Goal: Obtain resource: Download file/media

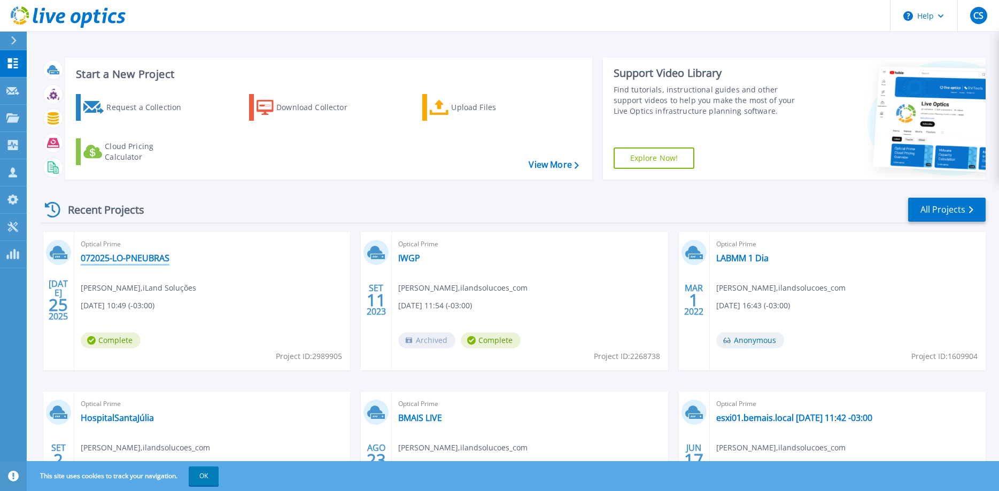
click at [131, 257] on link "072025-LO-PNEUBRAS" at bounding box center [125, 258] width 89 height 11
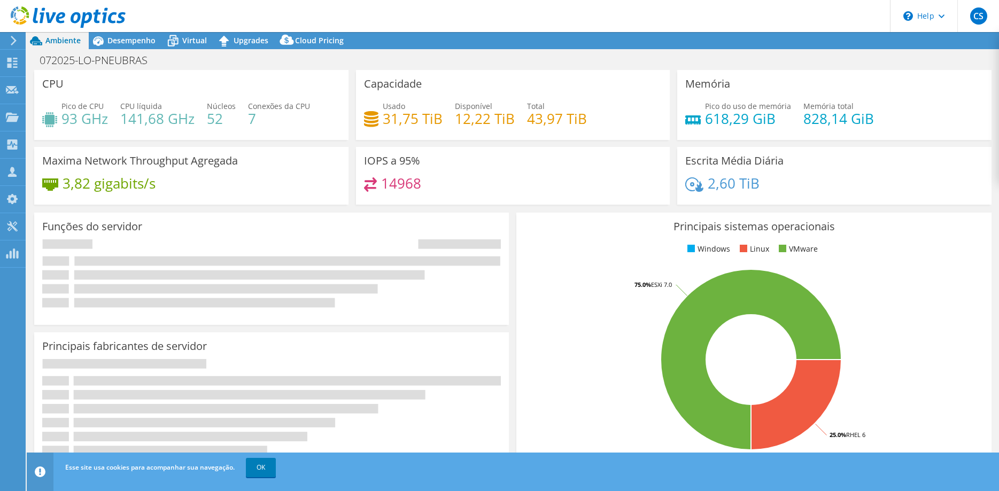
select select "USD"
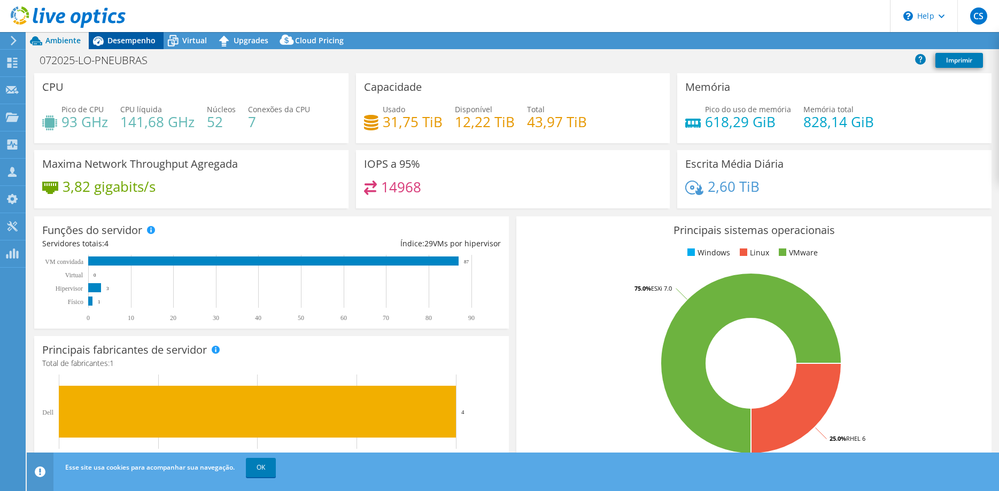
click at [122, 38] on span "Desempenho" at bounding box center [131, 40] width 48 height 10
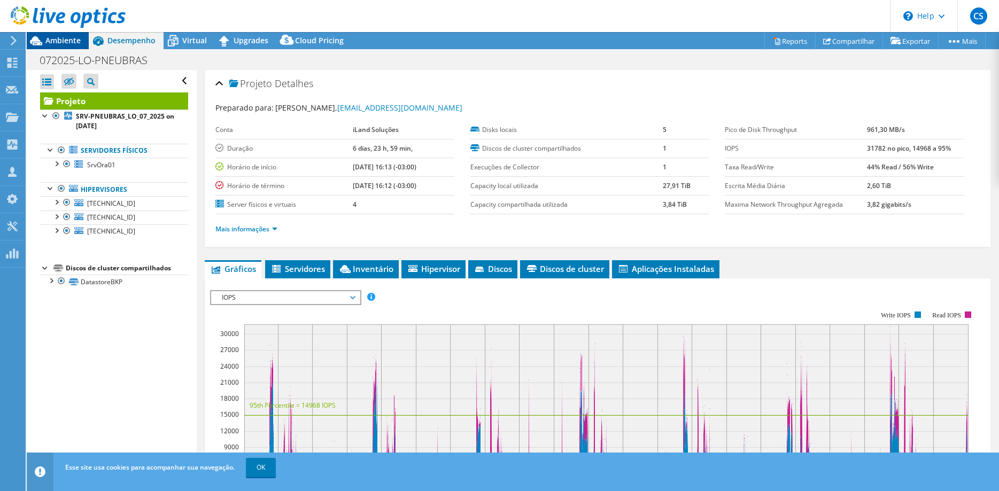
click at [57, 41] on span "Ambiente" at bounding box center [62, 40] width 35 height 10
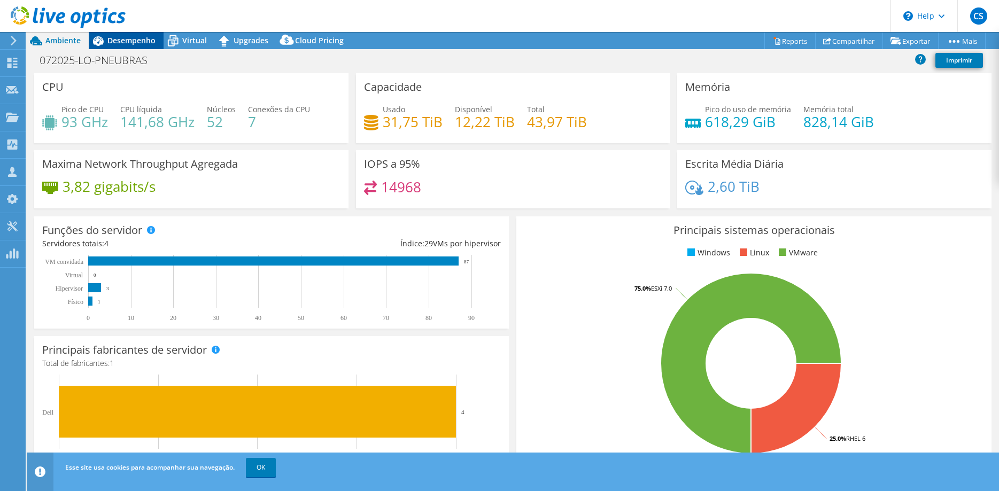
click at [120, 36] on span "Desempenho" at bounding box center [131, 40] width 48 height 10
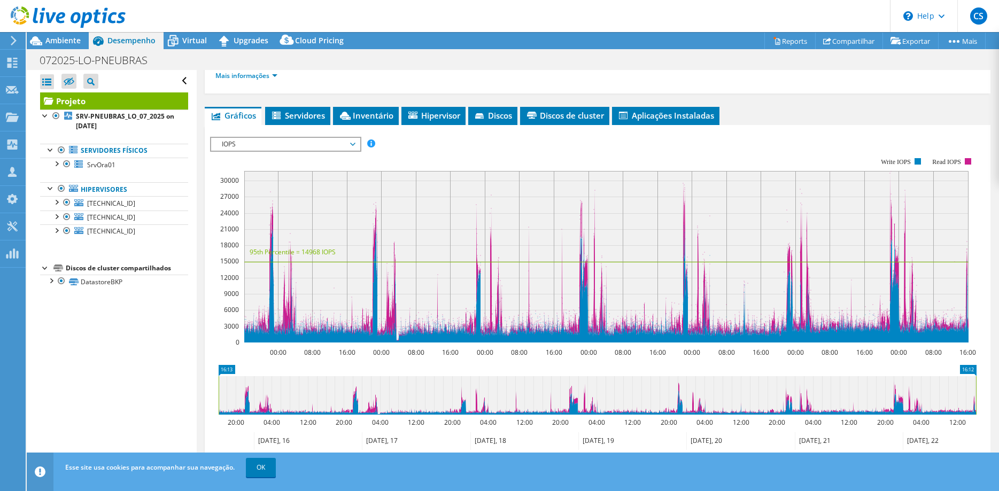
scroll to position [149, 0]
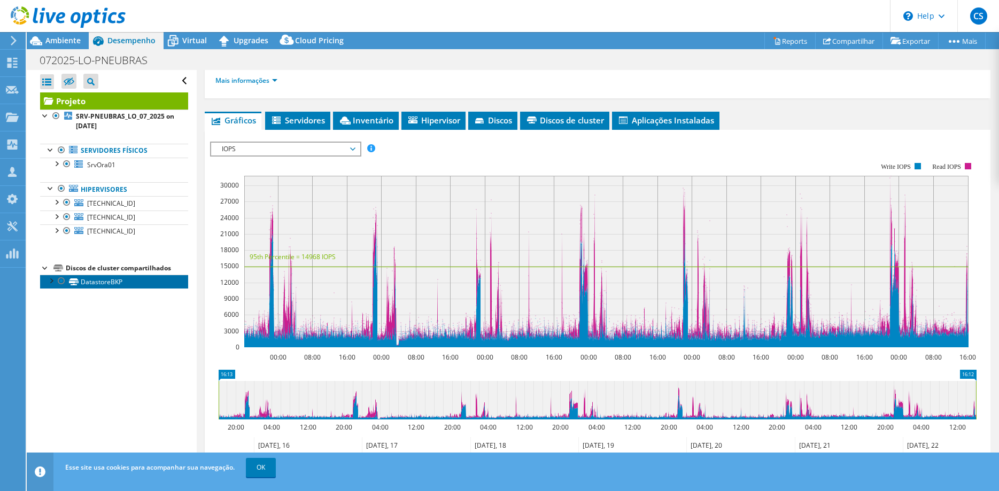
click at [86, 281] on link "DatastoreBKP" at bounding box center [114, 282] width 148 height 14
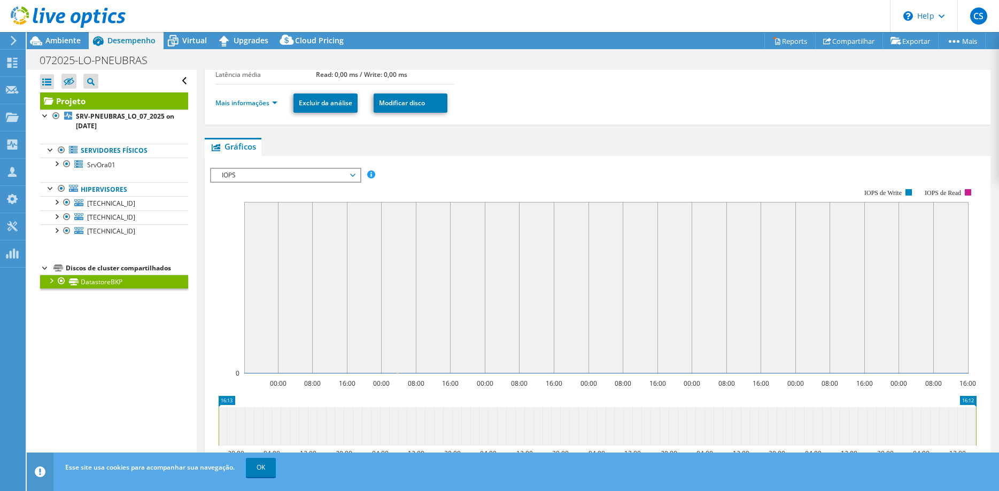
click at [51, 280] on div at bounding box center [50, 280] width 11 height 11
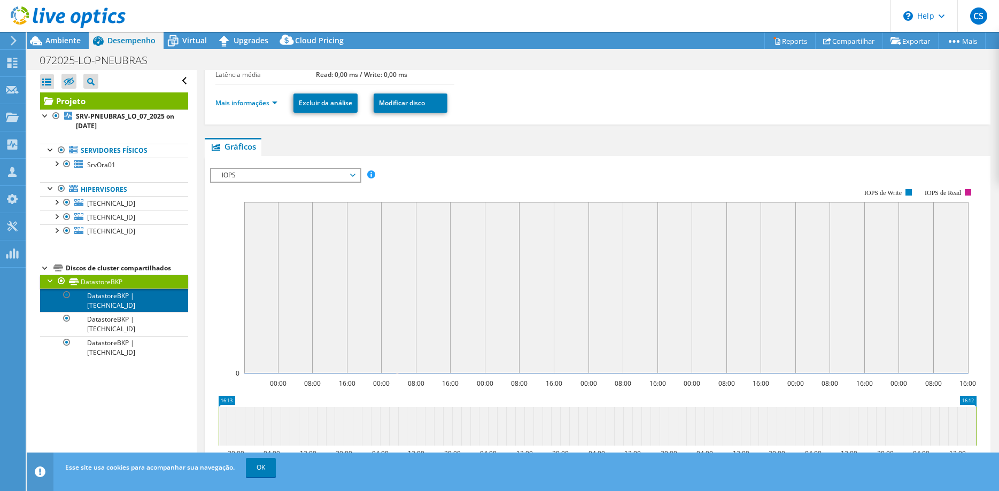
click at [96, 298] on link "DatastoreBKP | [TECHNICAL_ID]" at bounding box center [114, 301] width 148 height 24
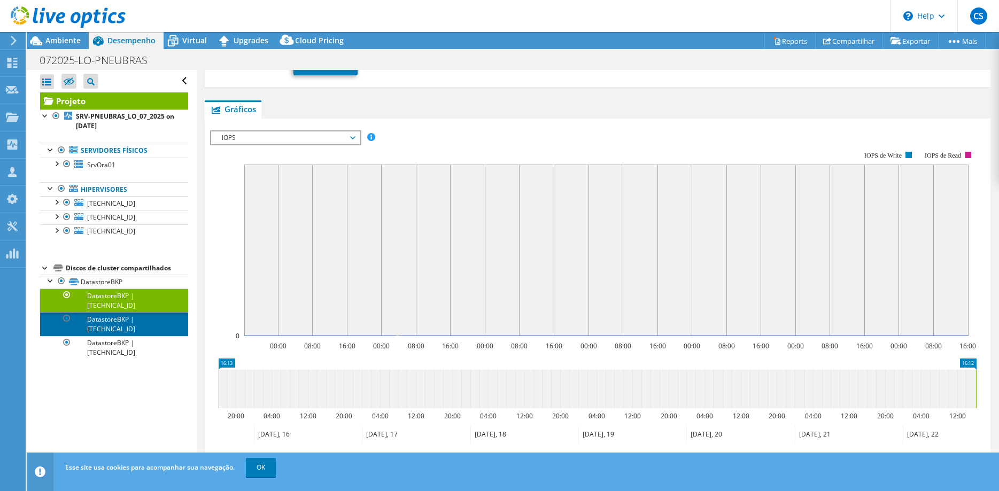
click at [103, 312] on link "DatastoreBKP | [TECHNICAL_ID]" at bounding box center [114, 324] width 148 height 24
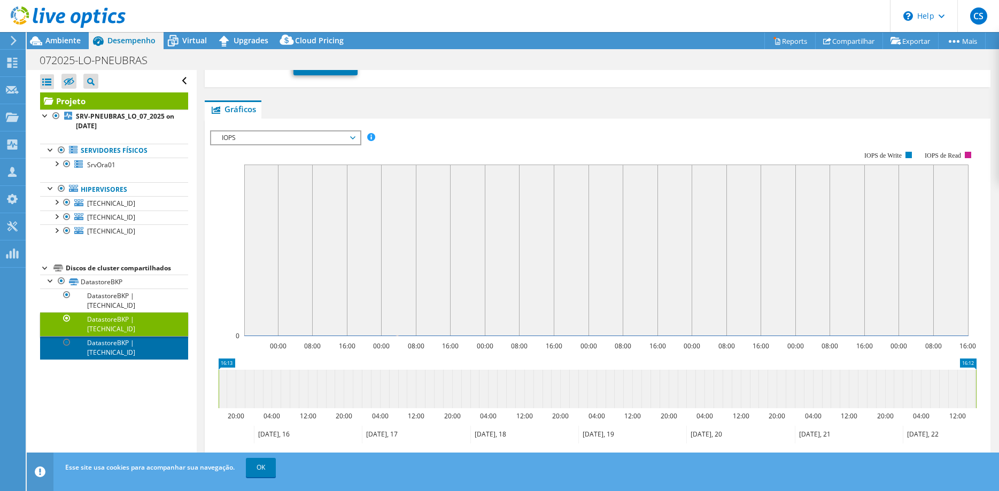
click at [107, 336] on link "DatastoreBKP | [TECHNICAL_ID]" at bounding box center [114, 348] width 148 height 24
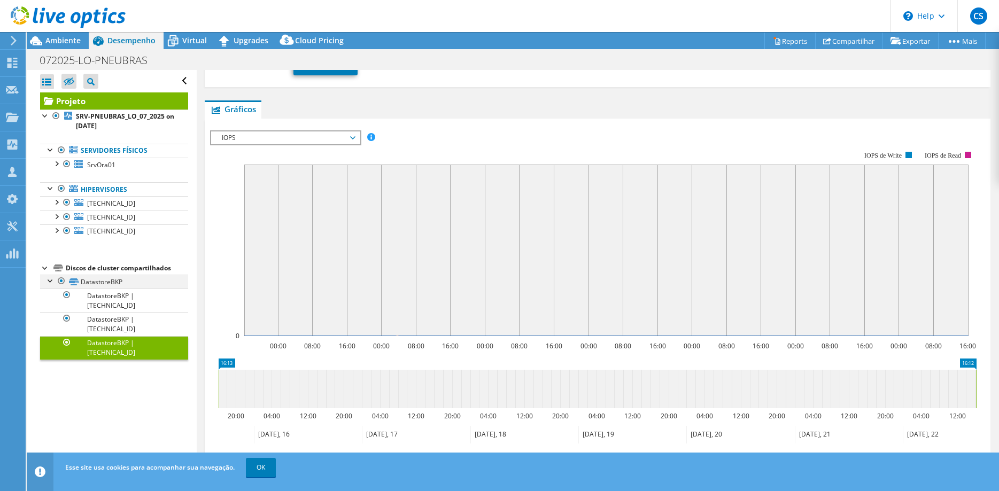
click at [51, 278] on div at bounding box center [50, 280] width 11 height 11
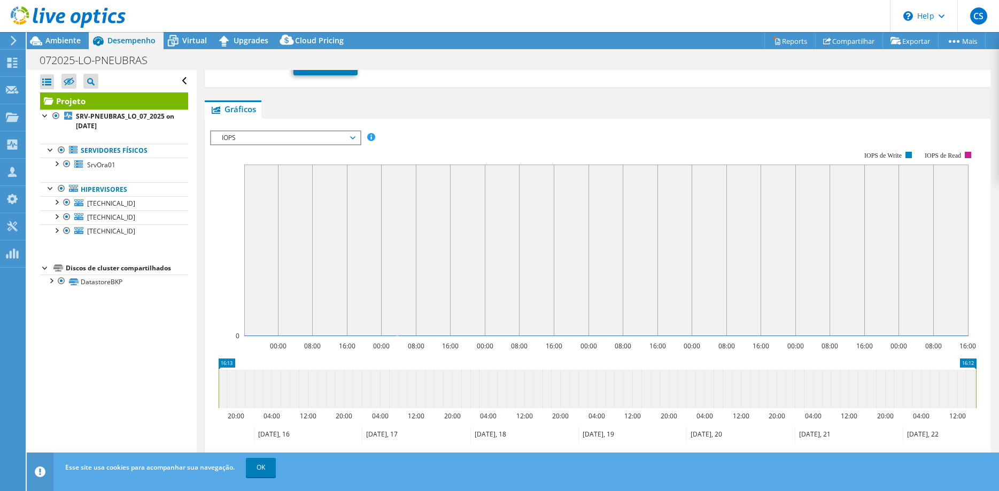
click at [75, 268] on div "Discos de cluster compartilhados" at bounding box center [127, 268] width 122 height 13
click at [55, 267] on icon at bounding box center [58, 268] width 10 height 7
click at [88, 204] on span "[TECHNICAL_ID]" at bounding box center [111, 203] width 48 height 9
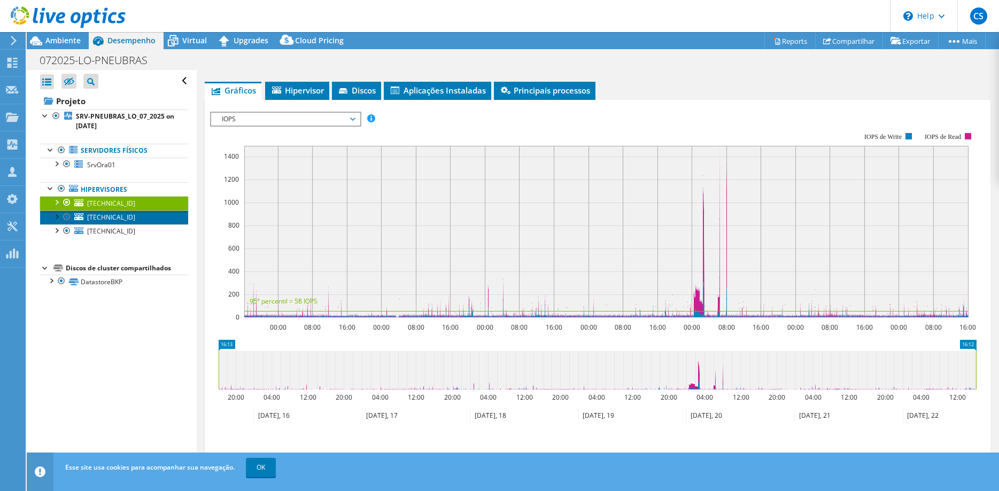
click at [87, 217] on span "[TECHNICAL_ID]" at bounding box center [111, 217] width 48 height 9
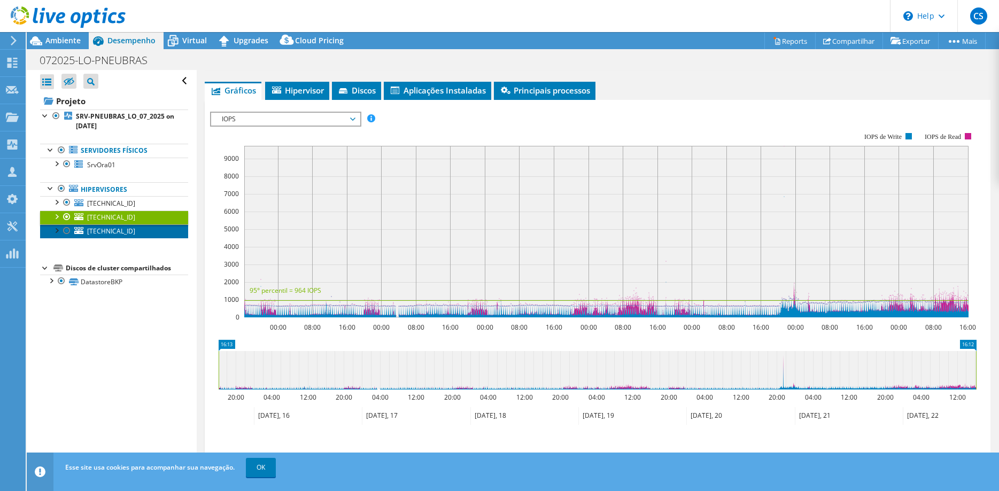
click at [104, 233] on span "[TECHNICAL_ID]" at bounding box center [111, 231] width 48 height 9
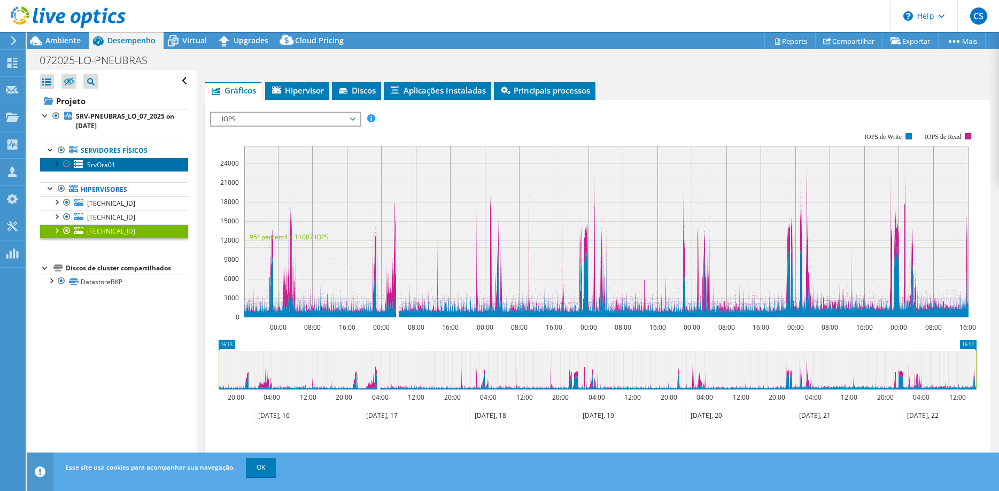
click at [103, 165] on span "SrvOra01" at bounding box center [101, 164] width 28 height 9
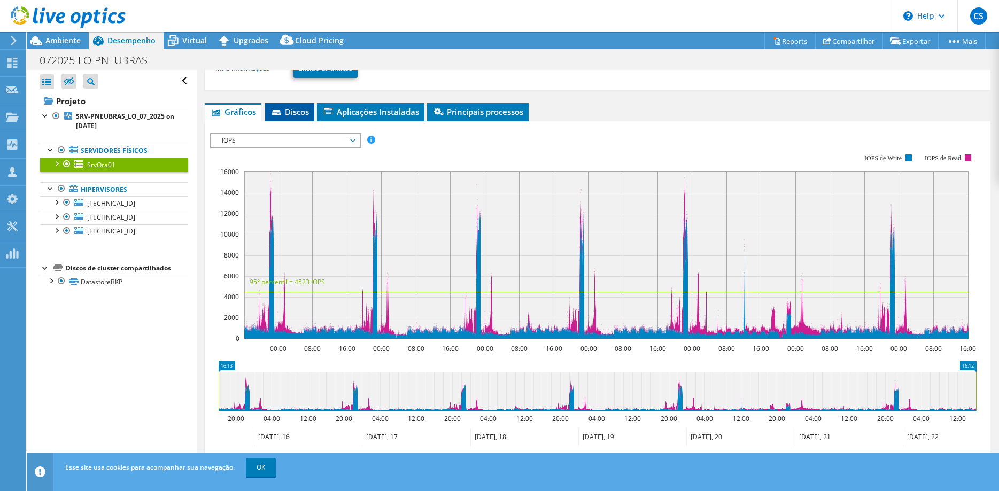
click at [283, 110] on icon at bounding box center [277, 113] width 11 height 7
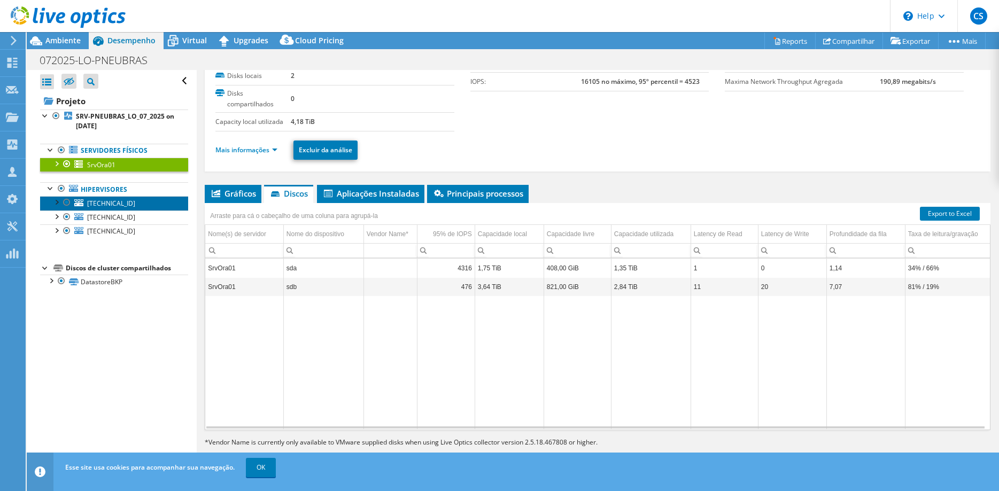
click at [102, 204] on span "[TECHNICAL_ID]" at bounding box center [111, 203] width 48 height 9
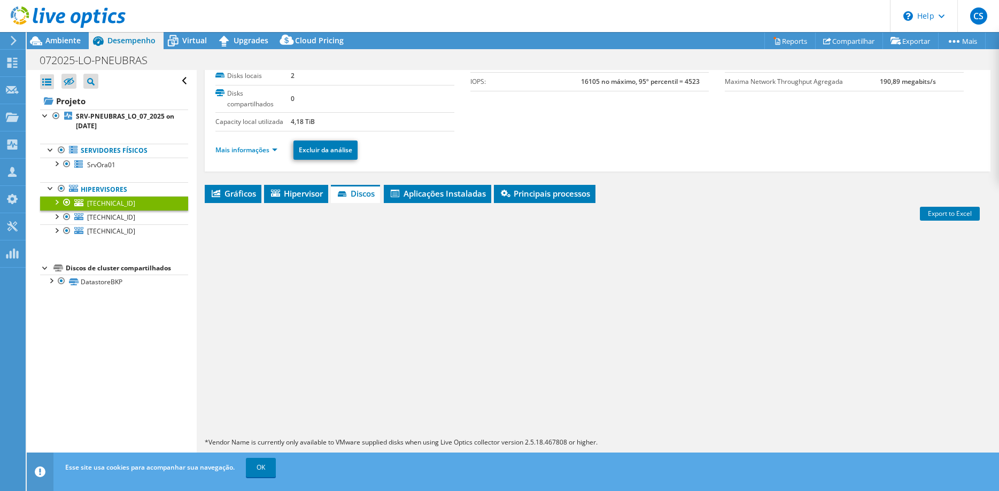
scroll to position [45, 0]
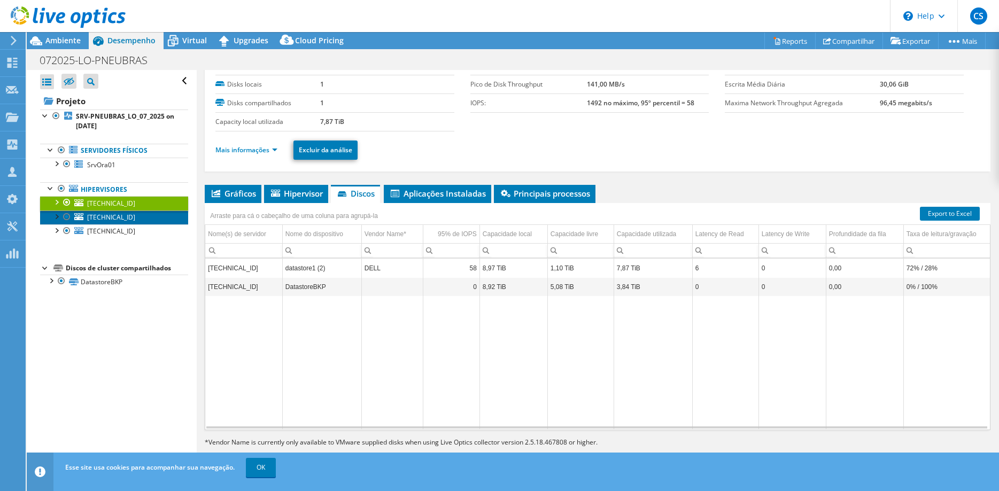
click at [104, 223] on link "[TECHNICAL_ID]" at bounding box center [114, 218] width 148 height 14
click at [97, 203] on span "[TECHNICAL_ID]" at bounding box center [111, 203] width 48 height 9
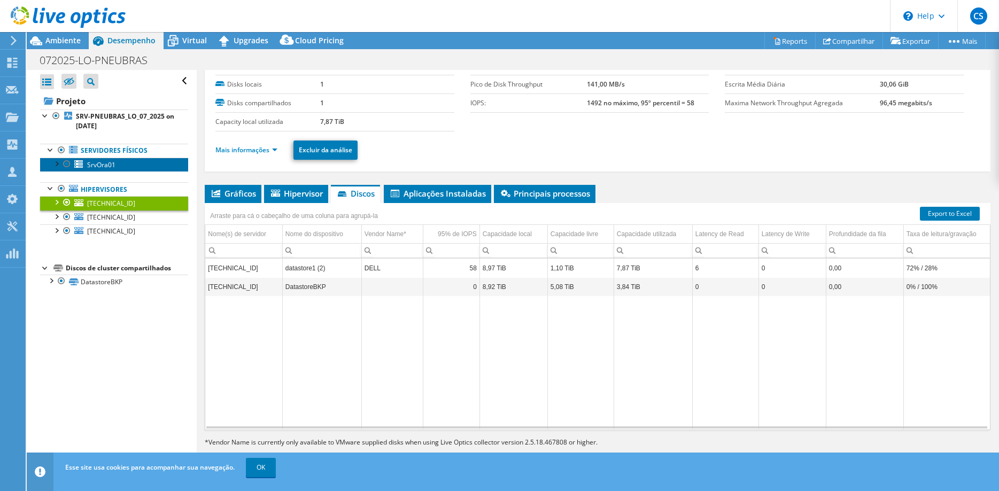
click at [94, 168] on span "SrvOra01" at bounding box center [101, 164] width 28 height 9
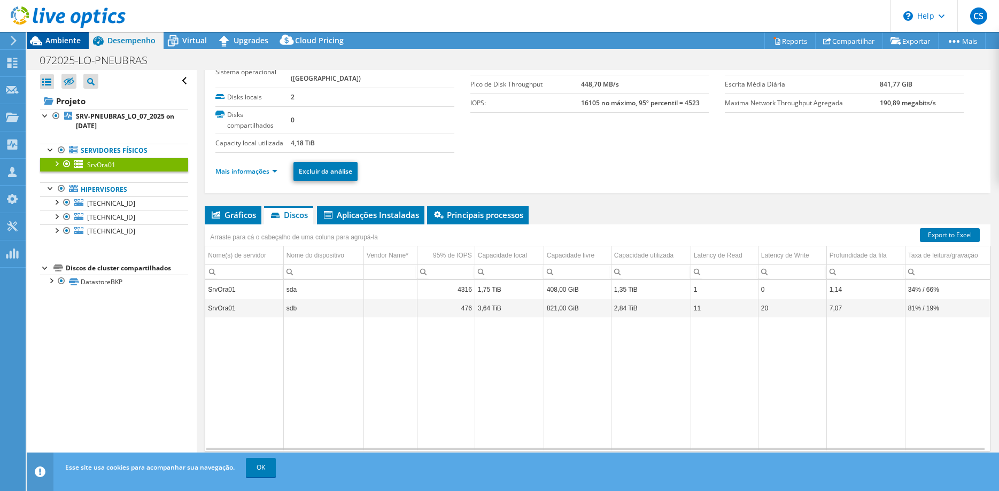
click at [58, 40] on span "Ambiente" at bounding box center [62, 40] width 35 height 10
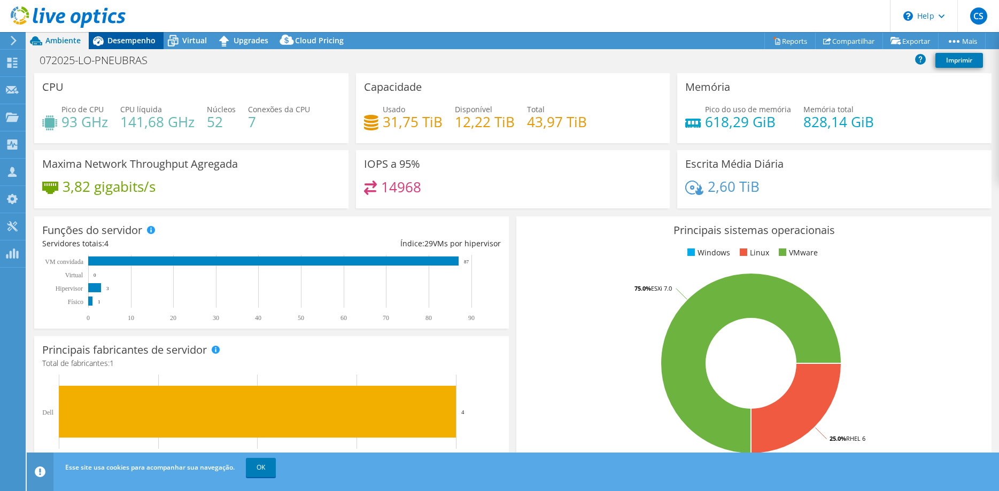
click at [123, 38] on span "Desempenho" at bounding box center [131, 40] width 48 height 10
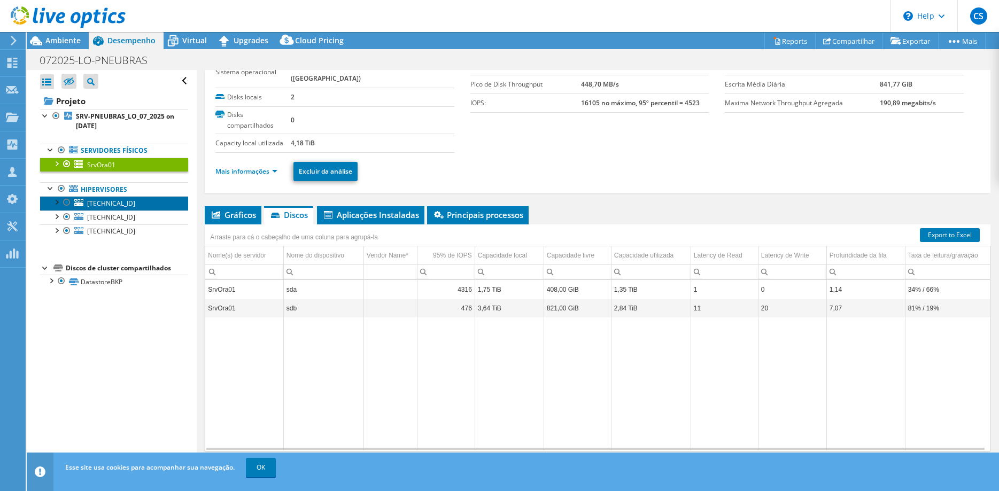
click at [92, 205] on span "[TECHNICAL_ID]" at bounding box center [111, 203] width 48 height 9
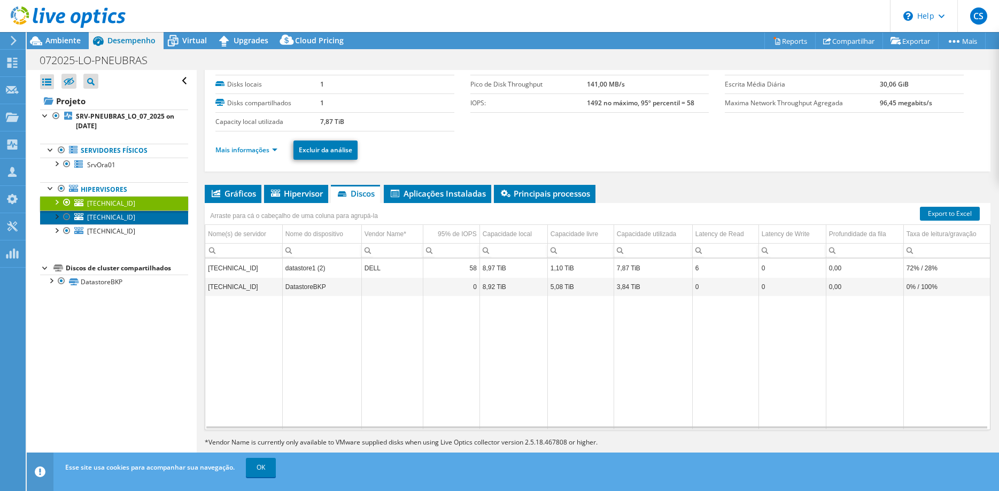
click at [97, 219] on span "[TECHNICAL_ID]" at bounding box center [111, 217] width 48 height 9
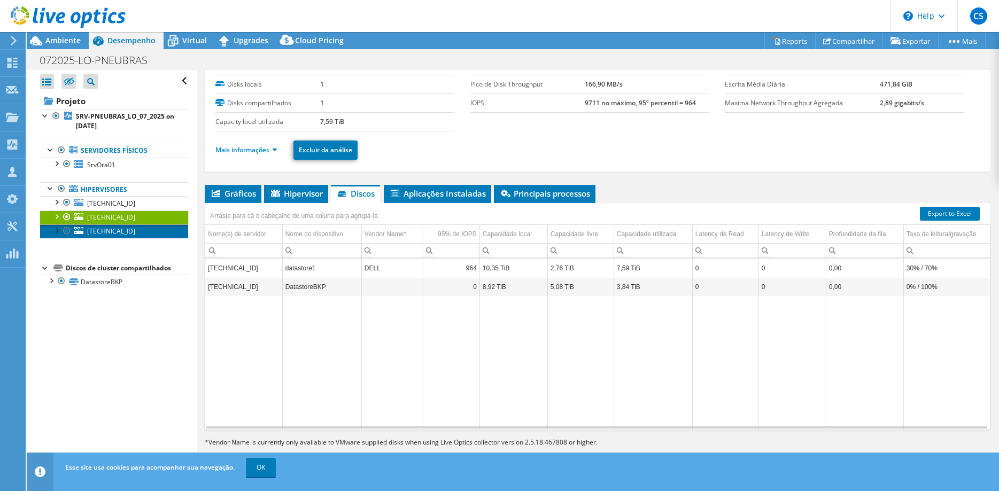
click at [97, 234] on span "[TECHNICAL_ID]" at bounding box center [111, 231] width 48 height 9
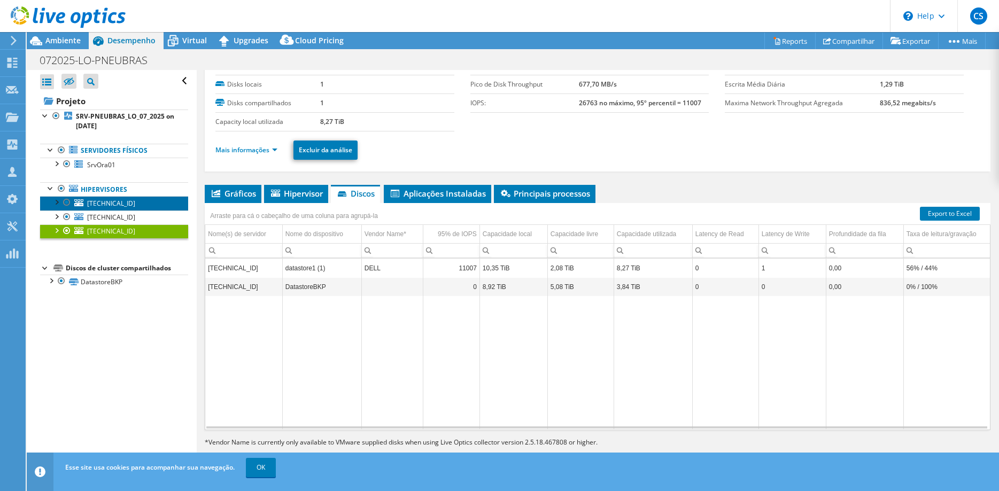
click at [99, 204] on span "[TECHNICAL_ID]" at bounding box center [111, 203] width 48 height 9
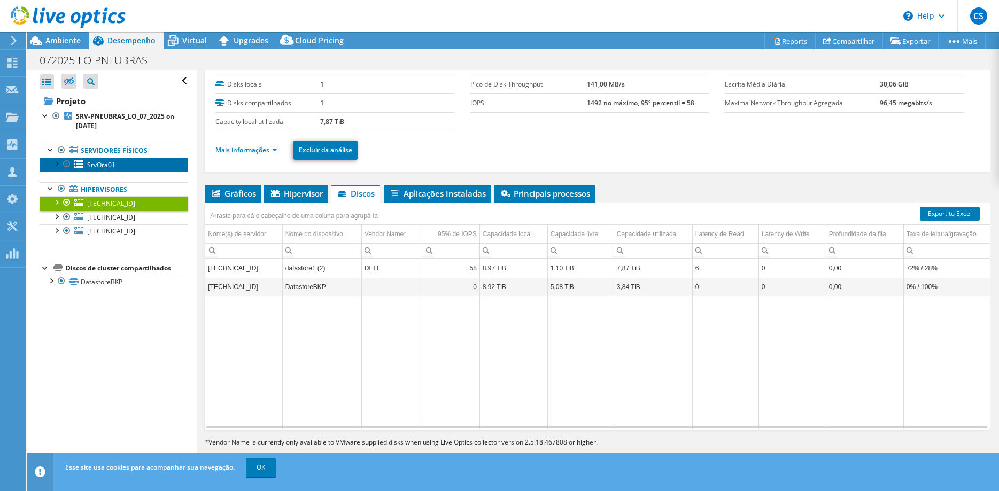
click at [99, 165] on span "SrvOra01" at bounding box center [101, 164] width 28 height 9
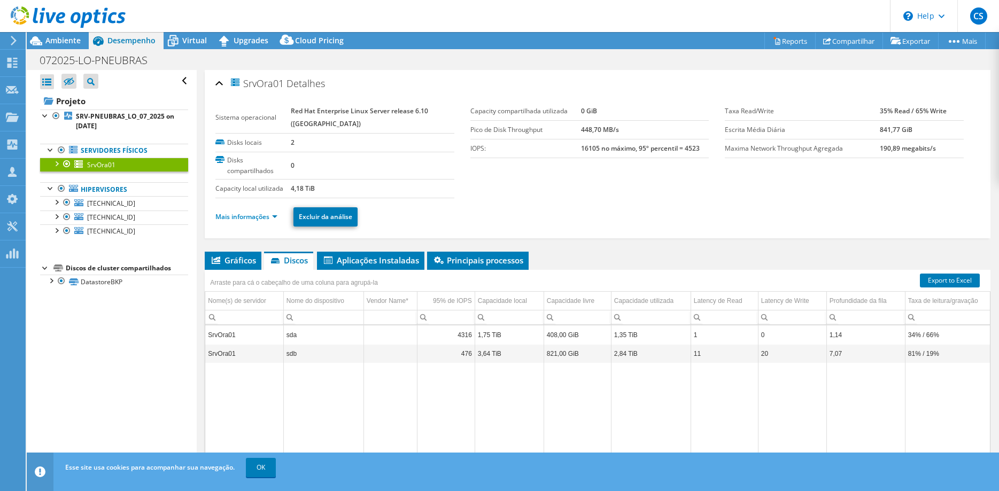
select select "USD"
click at [265, 216] on link "Mais informações" at bounding box center [246, 216] width 62 height 9
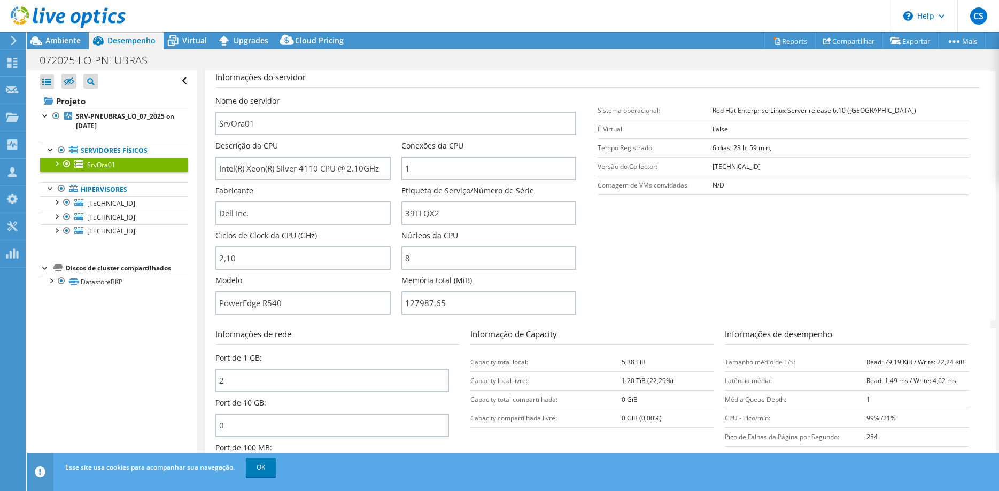
scroll to position [164, 0]
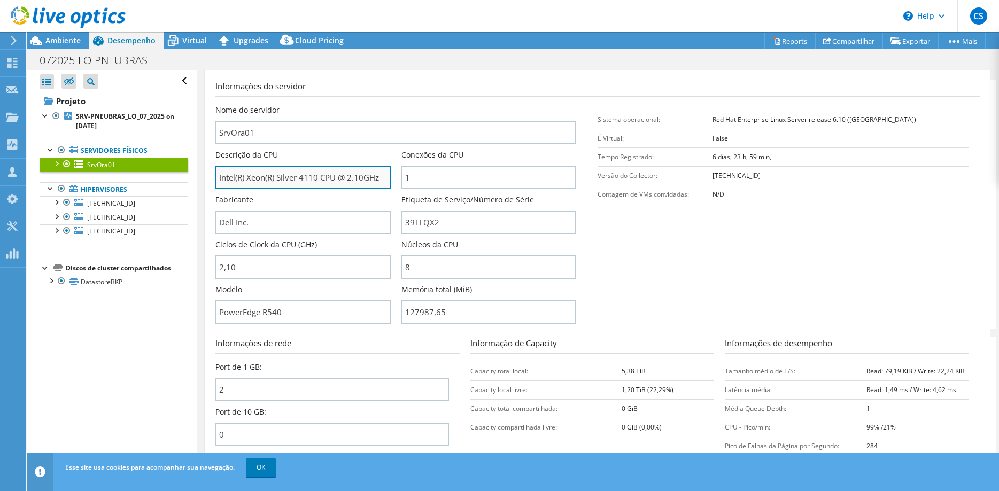
click at [288, 180] on input "Intel(R) Xeon(R) Silver 4110 CPU @ 2.10GHz" at bounding box center [302, 178] width 175 height 24
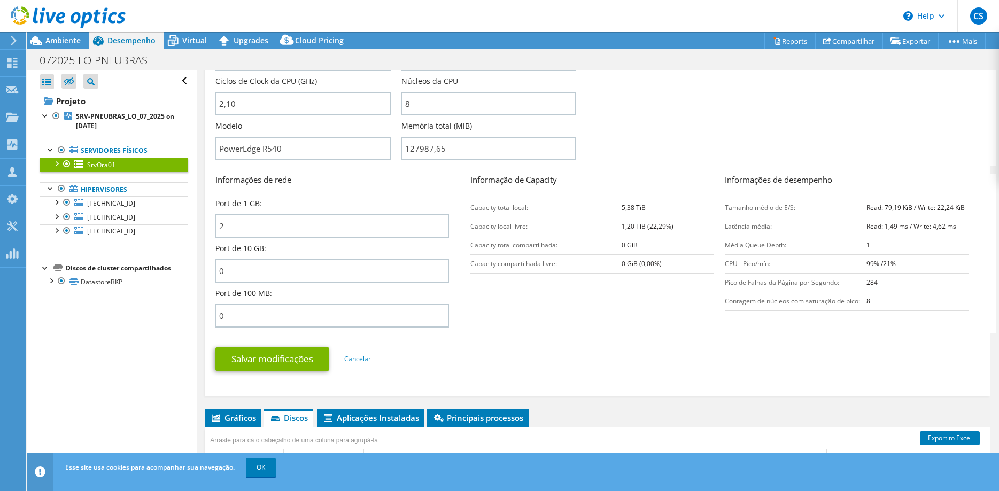
scroll to position [0, 0]
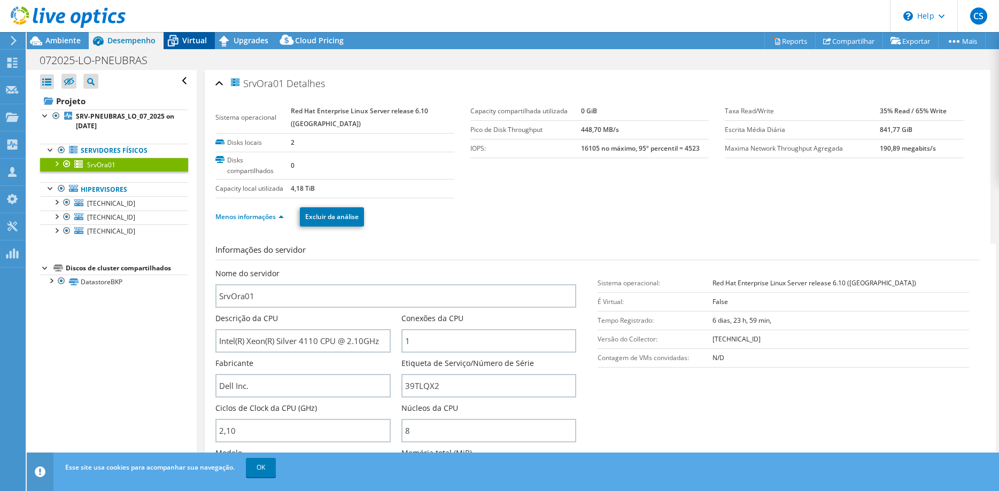
click at [189, 38] on span "Virtual" at bounding box center [194, 40] width 25 height 10
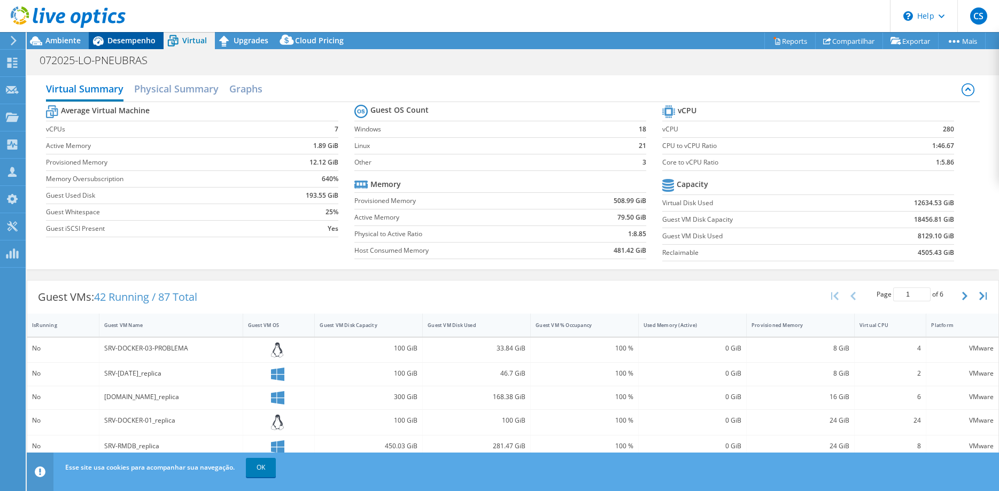
click at [131, 40] on span "Desempenho" at bounding box center [131, 40] width 48 height 10
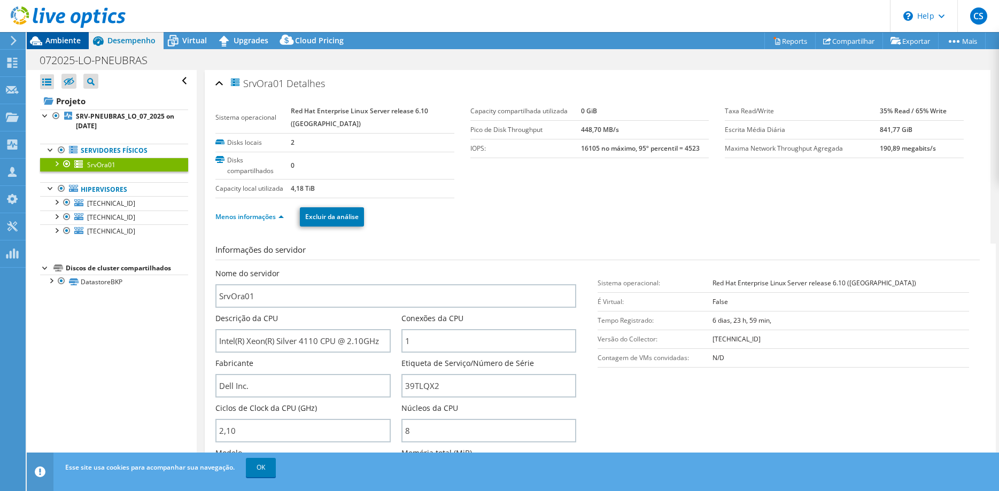
click at [62, 42] on span "Ambiente" at bounding box center [62, 40] width 35 height 10
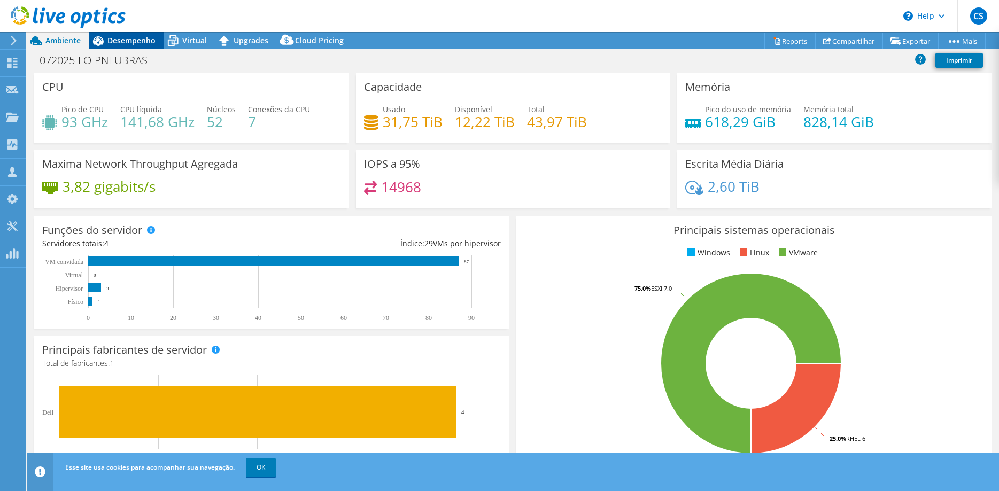
click at [133, 42] on span "Desempenho" at bounding box center [131, 40] width 48 height 10
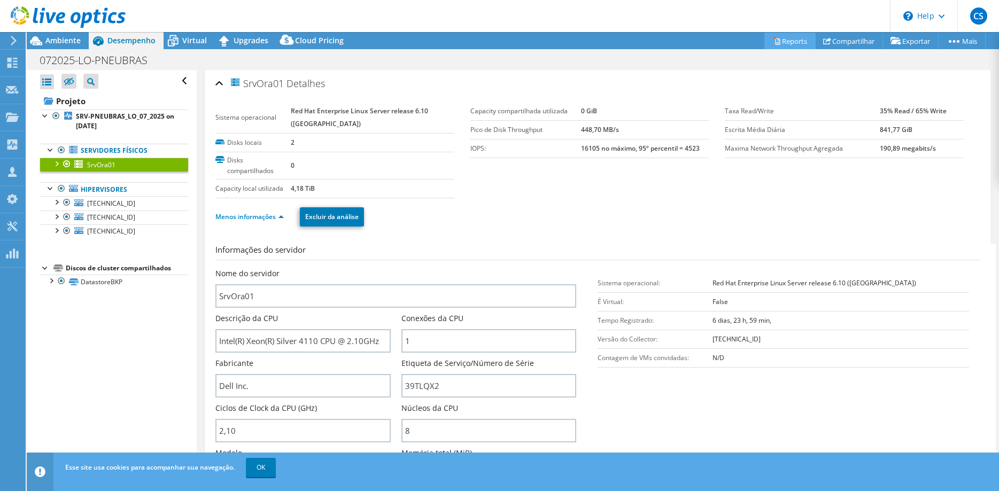
click at [786, 37] on link "Reports" at bounding box center [789, 41] width 51 height 17
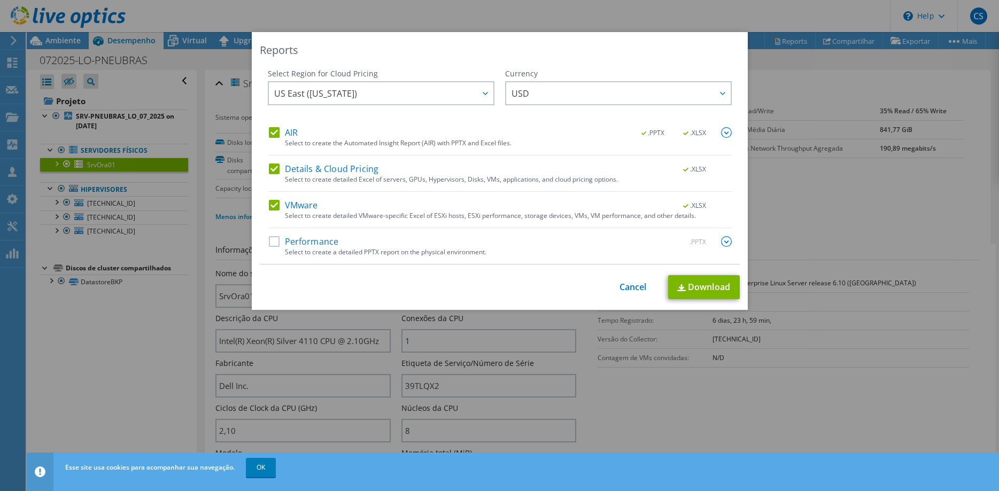
click at [276, 239] on label "Performance" at bounding box center [304, 241] width 70 height 11
click at [0, 0] on input "Performance" at bounding box center [0, 0] width 0 height 0
click at [727, 242] on img at bounding box center [726, 241] width 11 height 11
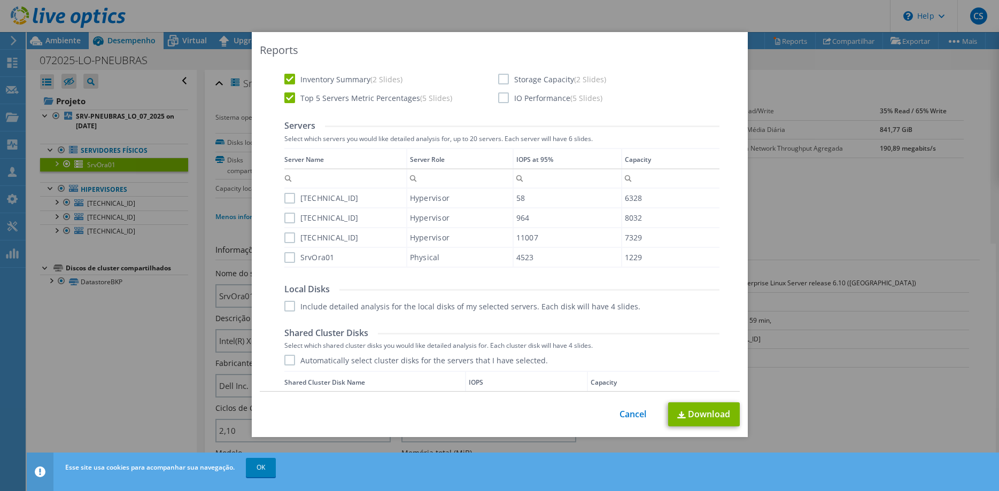
scroll to position [273, 0]
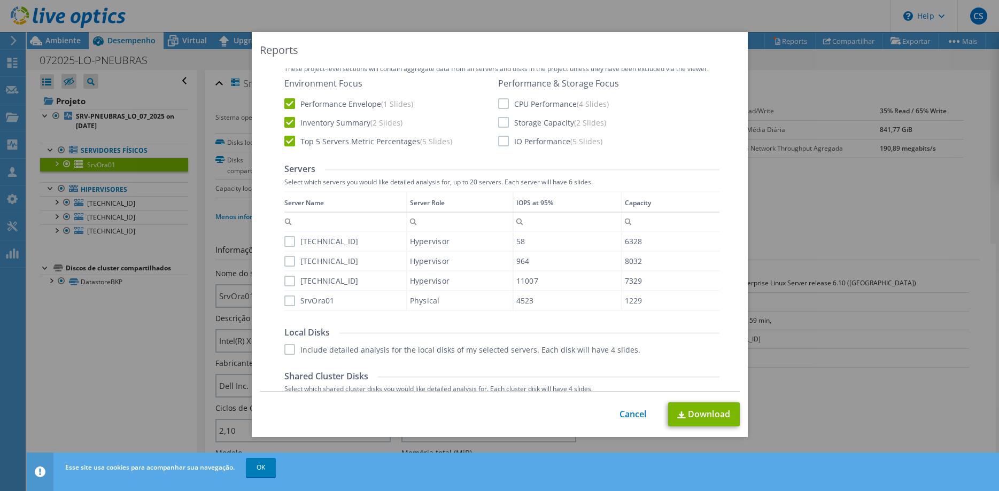
click at [507, 104] on label "CPU Performance (4 Slides)" at bounding box center [553, 103] width 111 height 11
click at [0, 0] on input "CPU Performance (4 Slides)" at bounding box center [0, 0] width 0 height 0
click at [503, 120] on label "Storage Capacity (2 Slides)" at bounding box center [552, 122] width 108 height 11
click at [0, 0] on input "Storage Capacity (2 Slides)" at bounding box center [0, 0] width 0 height 0
click at [502, 138] on label "IO Performance (5 Slides)" at bounding box center [550, 141] width 104 height 11
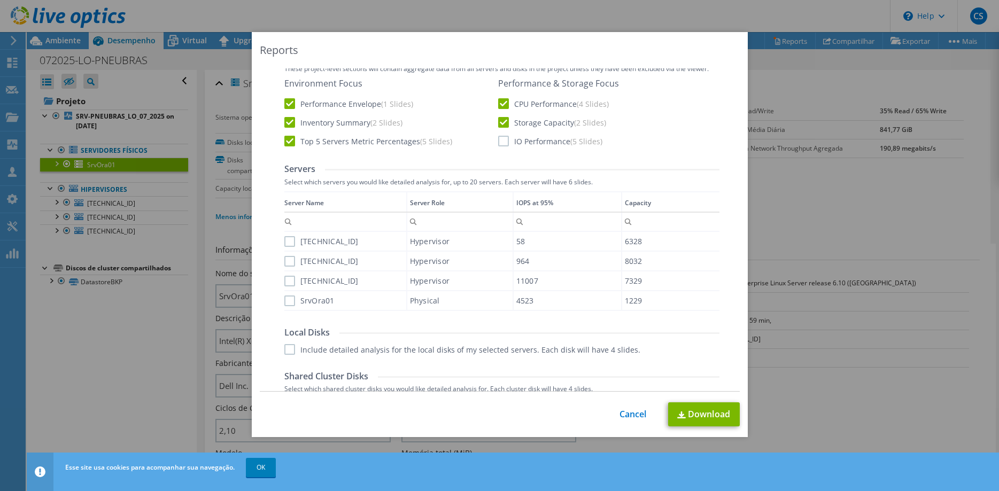
click at [0, 0] on input "IO Performance (5 Slides)" at bounding box center [0, 0] width 0 height 0
click at [289, 240] on label "[TECHNICAL_ID]" at bounding box center [321, 241] width 74 height 11
click at [0, 0] on input "[TECHNICAL_ID]" at bounding box center [0, 0] width 0 height 0
click at [288, 260] on label "[TECHNICAL_ID]" at bounding box center [321, 261] width 74 height 11
click at [0, 0] on input "[TECHNICAL_ID]" at bounding box center [0, 0] width 0 height 0
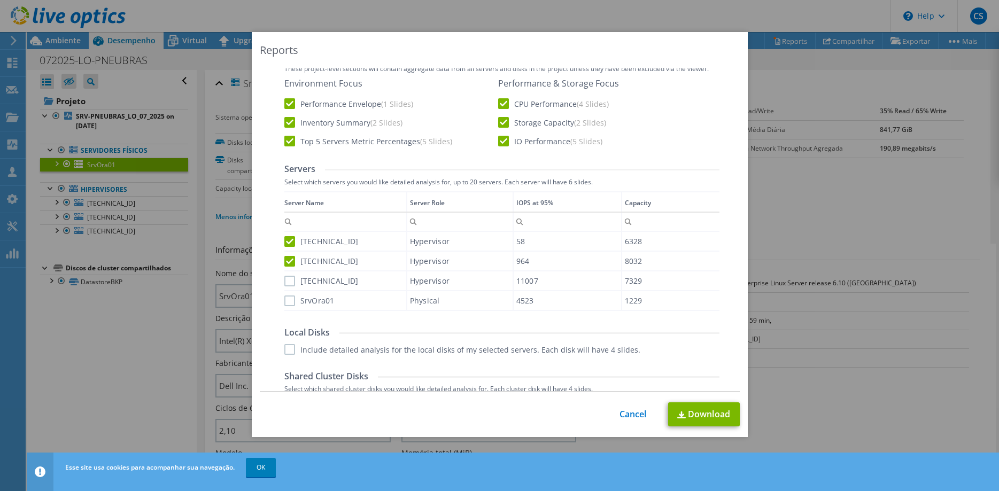
click at [290, 279] on label "[TECHNICAL_ID]" at bounding box center [321, 281] width 74 height 11
click at [0, 0] on input "[TECHNICAL_ID]" at bounding box center [0, 0] width 0 height 0
click at [289, 302] on label "SrvOra01" at bounding box center [309, 301] width 50 height 11
click at [0, 0] on input "SrvOra01" at bounding box center [0, 0] width 0 height 0
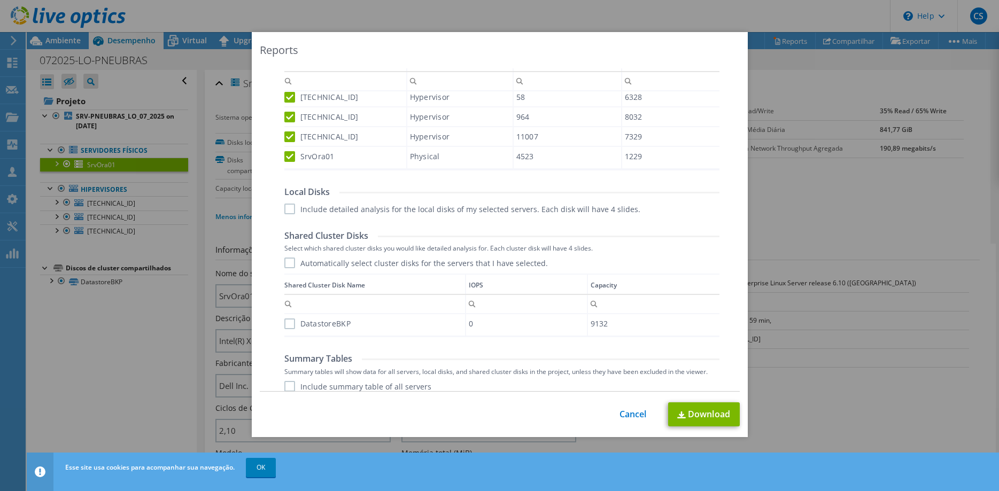
scroll to position [436, 0]
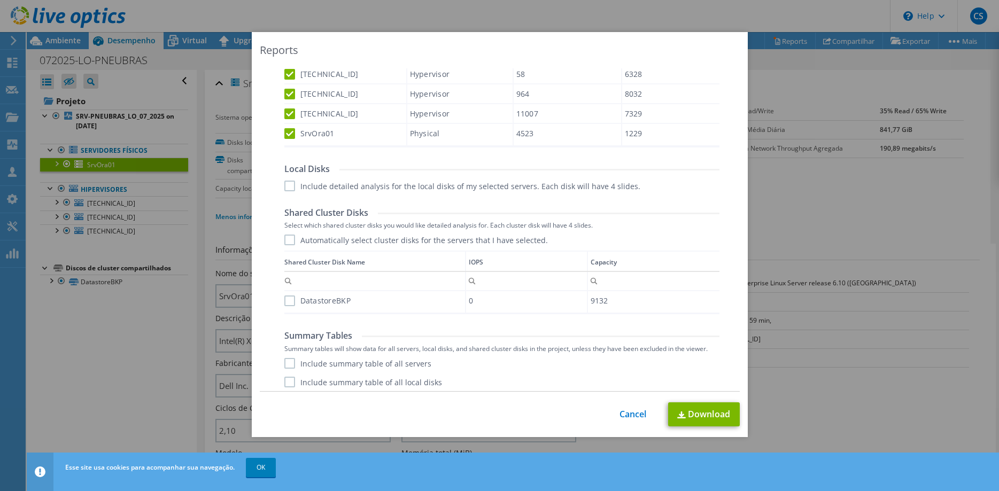
click at [285, 182] on label "Include detailed analysis for the local disks of my selected servers. Each disk…" at bounding box center [462, 186] width 356 height 11
click at [0, 0] on input "Include detailed analysis for the local disks of my selected servers. Each disk…" at bounding box center [0, 0] width 0 height 0
click at [287, 239] on label "Automatically select cluster disks for the servers that I have selected." at bounding box center [415, 240] width 263 height 11
click at [0, 0] on input "Automatically select cluster disks for the servers that I have selected." at bounding box center [0, 0] width 0 height 0
click at [288, 296] on label "DatastoreBKP" at bounding box center [317, 301] width 66 height 11
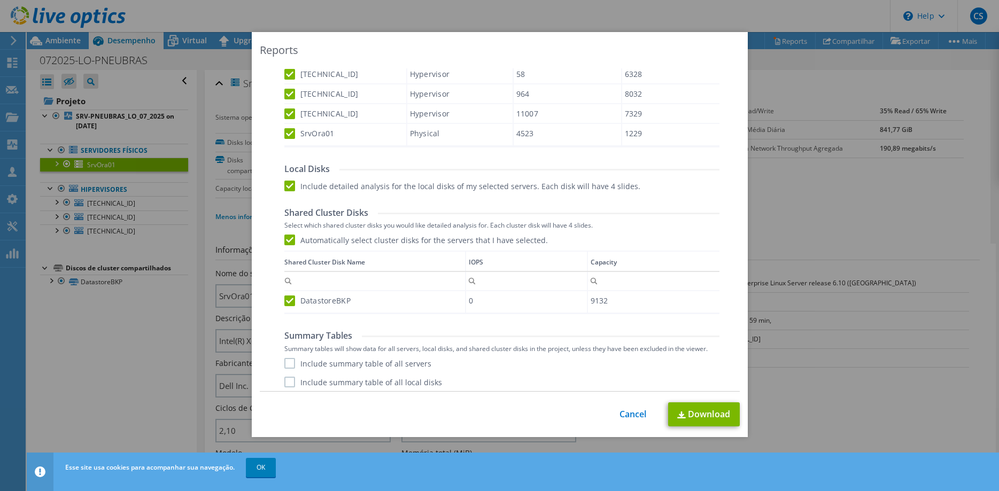
click at [0, 0] on input "DatastoreBKP" at bounding box center [0, 0] width 0 height 0
click at [291, 238] on label "Automatically select cluster disks for the servers that I have selected." at bounding box center [415, 240] width 263 height 11
click at [0, 0] on input "Automatically select cluster disks for the servers that I have selected." at bounding box center [0, 0] width 0 height 0
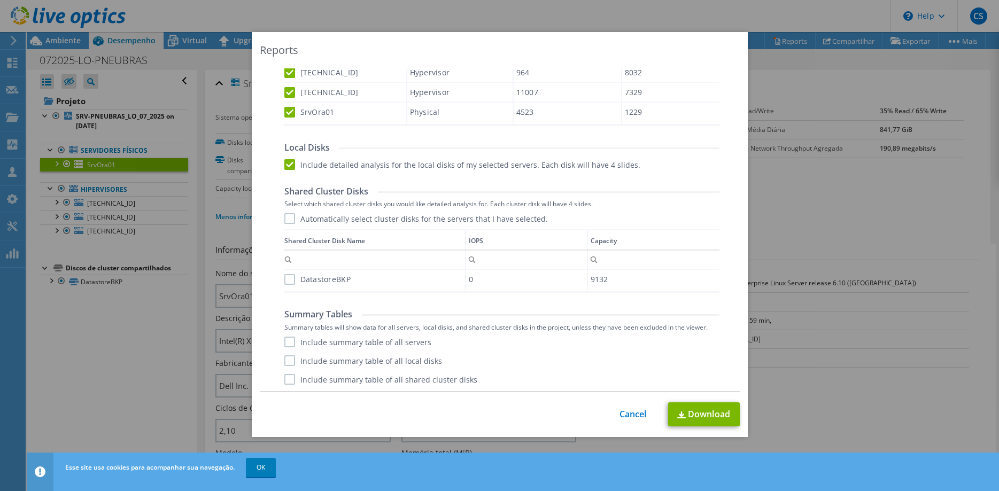
scroll to position [459, 0]
click at [290, 338] on label "Include summary table of all servers" at bounding box center [357, 340] width 147 height 11
click at [0, 0] on input "Include summary table of all servers" at bounding box center [0, 0] width 0 height 0
click at [290, 359] on label "Include summary table of all local disks" at bounding box center [363, 359] width 158 height 11
click at [0, 0] on input "Include summary table of all local disks" at bounding box center [0, 0] width 0 height 0
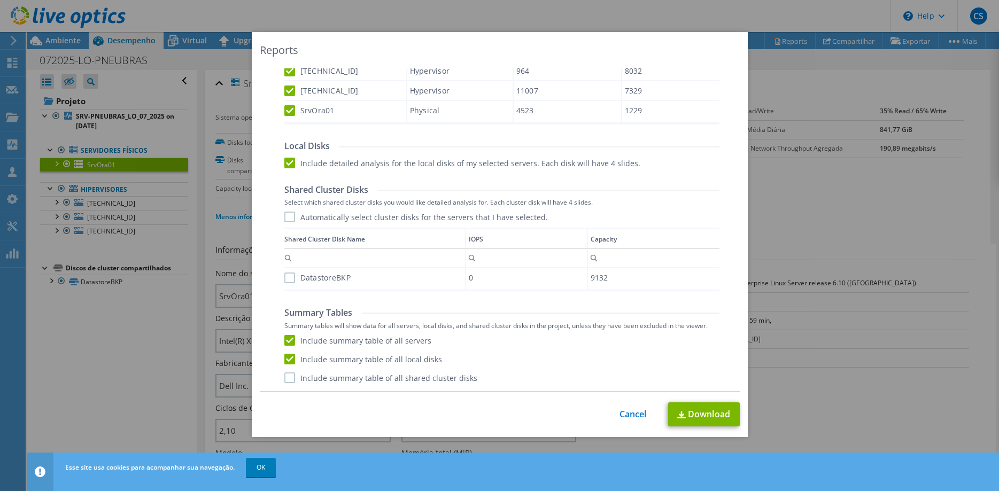
click at [287, 378] on label "Include summary table of all shared cluster disks" at bounding box center [380, 377] width 193 height 11
click at [0, 0] on input "Include summary table of all shared cluster disks" at bounding box center [0, 0] width 0 height 0
click at [289, 215] on label "Automatically select cluster disks for the servers that I have selected." at bounding box center [415, 217] width 263 height 11
click at [0, 0] on input "Automatically select cluster disks for the servers that I have selected." at bounding box center [0, 0] width 0 height 0
click at [695, 417] on link "Download" at bounding box center [704, 414] width 72 height 24
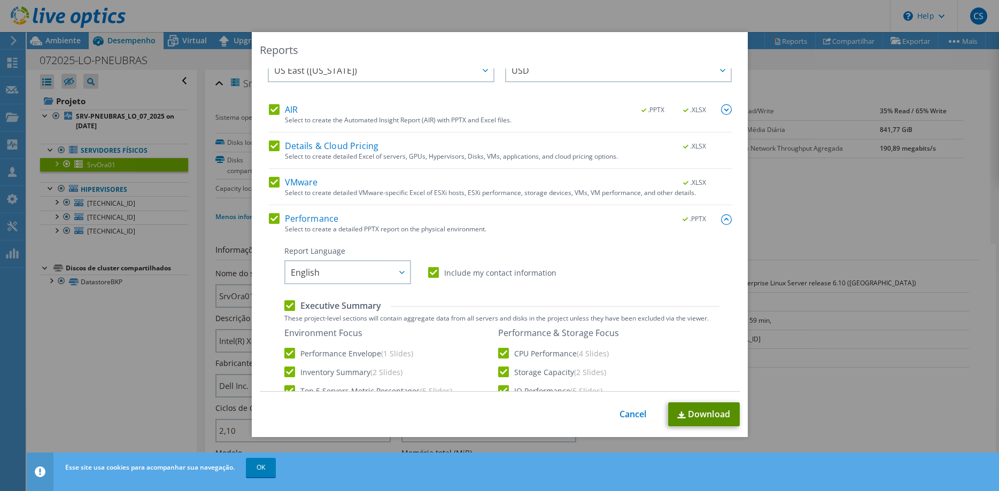
scroll to position [0, 0]
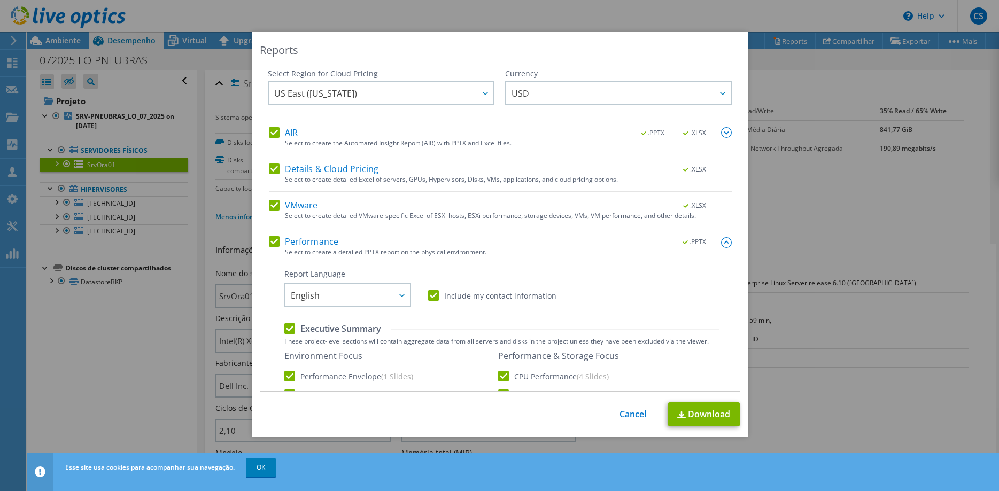
click at [636, 415] on link "Cancel" at bounding box center [632, 414] width 27 height 10
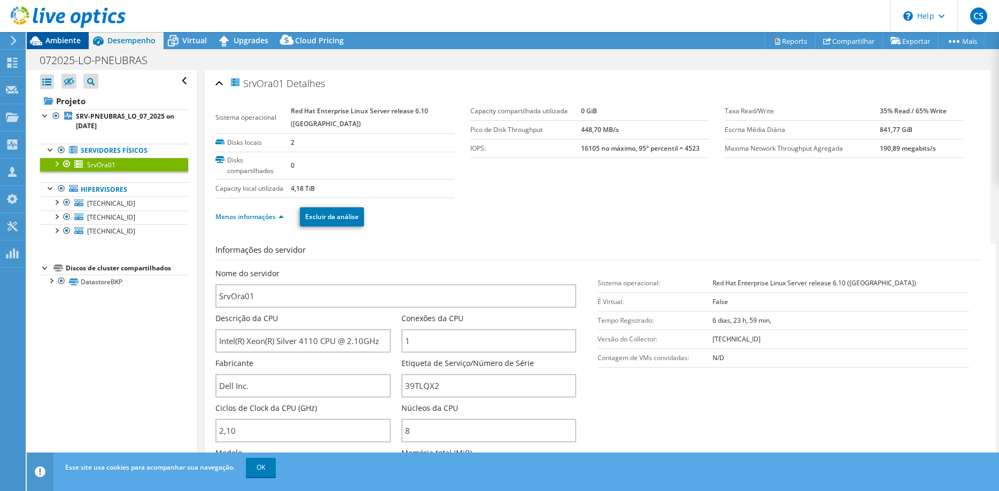
click at [59, 43] on span "Ambiente" at bounding box center [62, 40] width 35 height 10
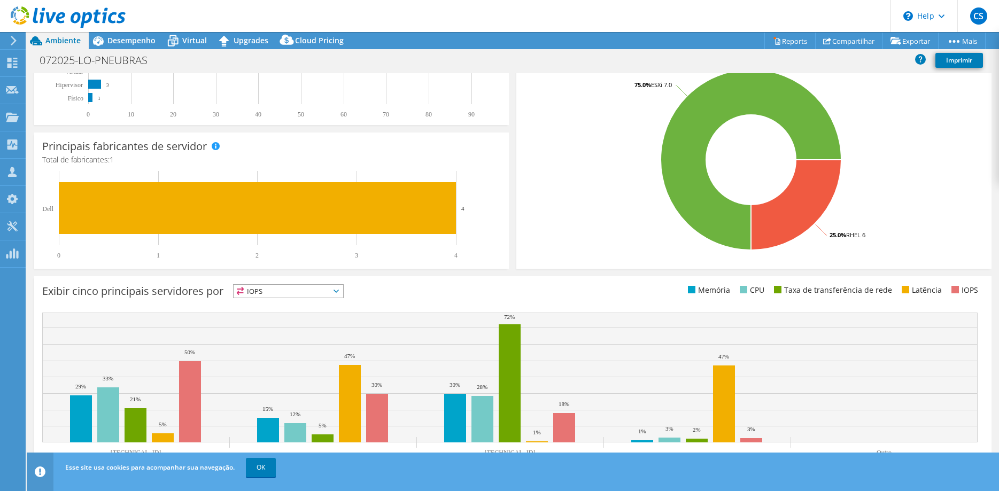
scroll to position [222, 0]
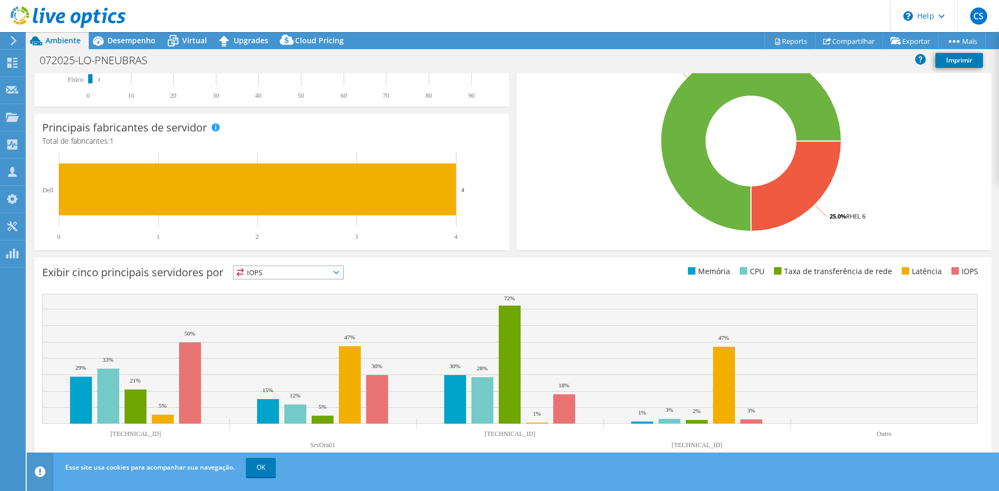
click at [281, 273] on span "IOPS" at bounding box center [289, 272] width 110 height 13
click at [273, 299] on li "Memória" at bounding box center [289, 301] width 110 height 15
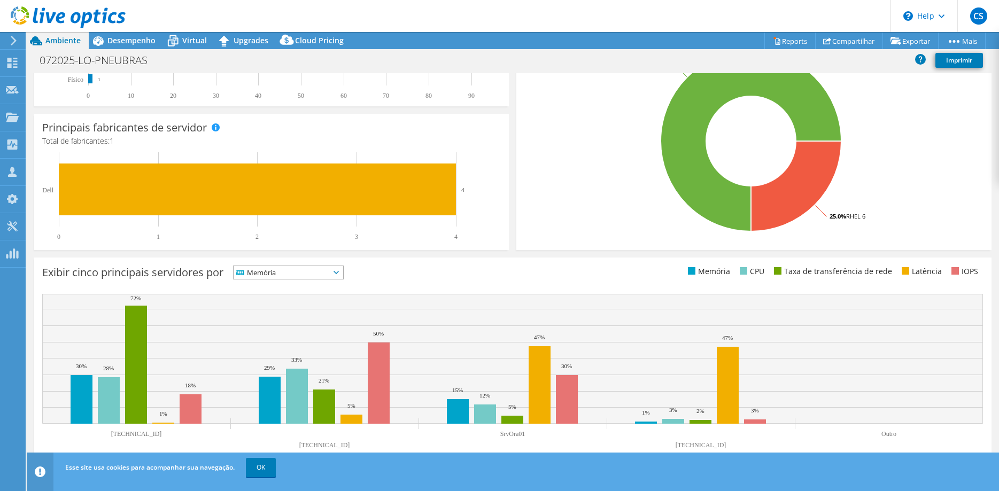
click at [298, 275] on span "Memória" at bounding box center [282, 272] width 96 height 13
click at [279, 318] on li "CPU" at bounding box center [289, 316] width 110 height 15
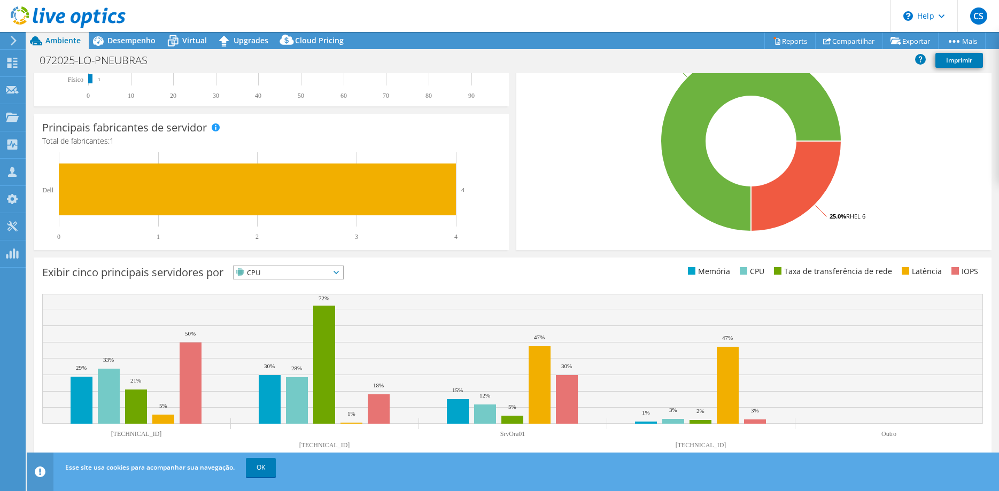
click at [270, 270] on span "CPU" at bounding box center [282, 272] width 96 height 13
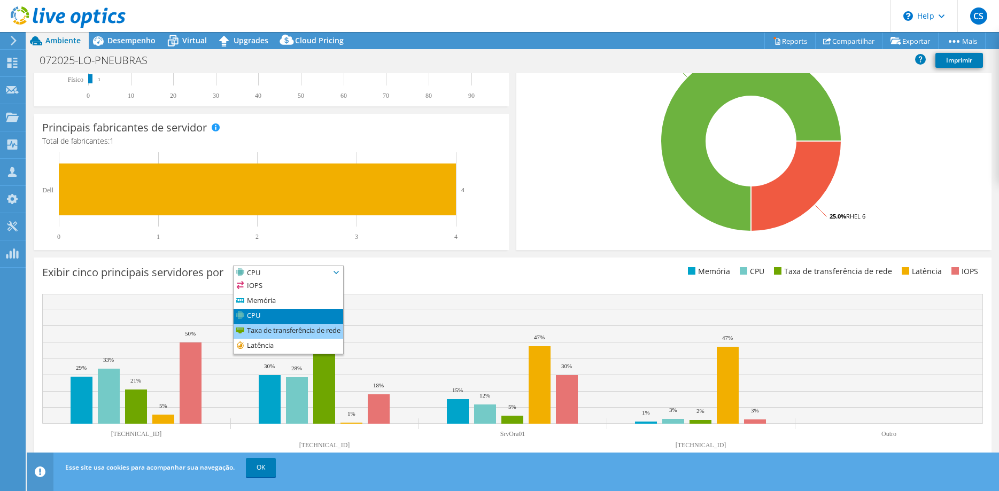
click at [266, 337] on li "Taxa de transferência de rede" at bounding box center [289, 331] width 110 height 15
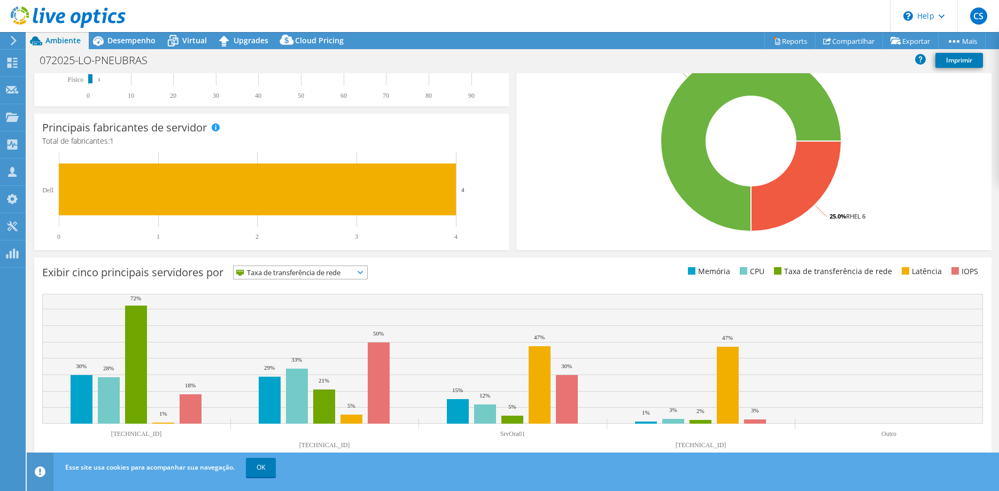
click at [331, 269] on span "Taxa de transferência de rede" at bounding box center [294, 272] width 120 height 13
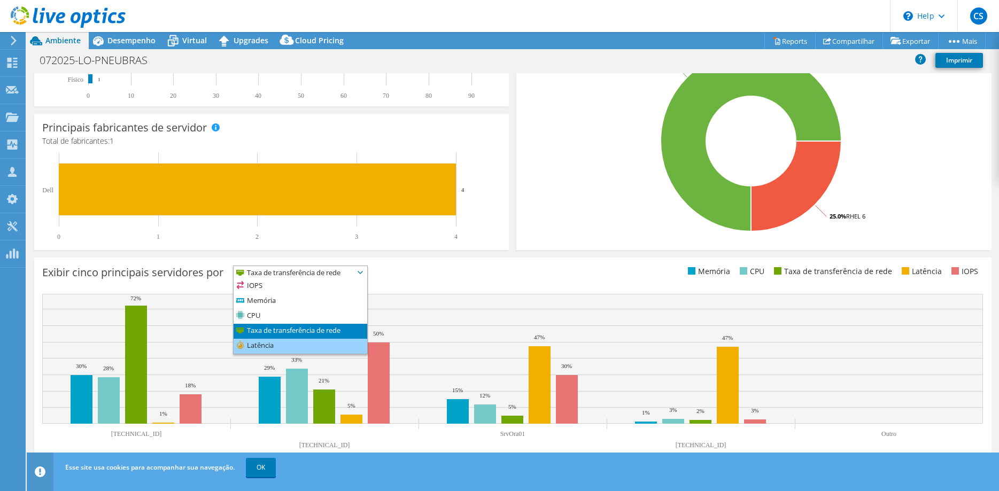
click at [274, 345] on li "Latência" at bounding box center [301, 346] width 134 height 15
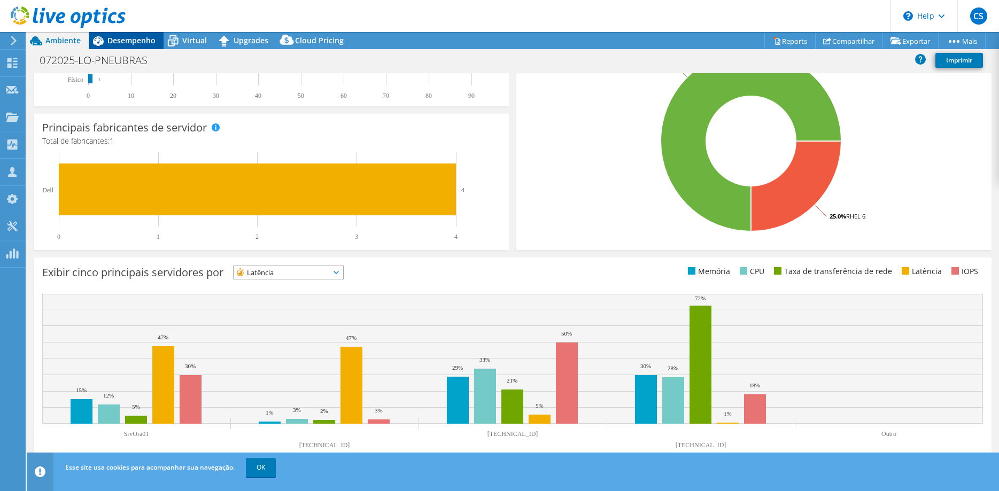
click at [126, 37] on span "Desempenho" at bounding box center [131, 40] width 48 height 10
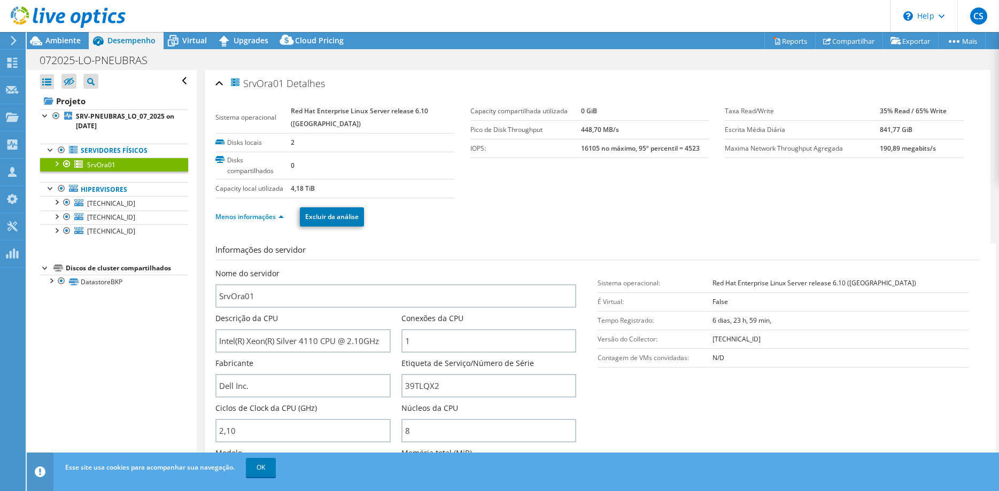
scroll to position [0, 0]
click at [261, 468] on link "OK" at bounding box center [261, 467] width 30 height 19
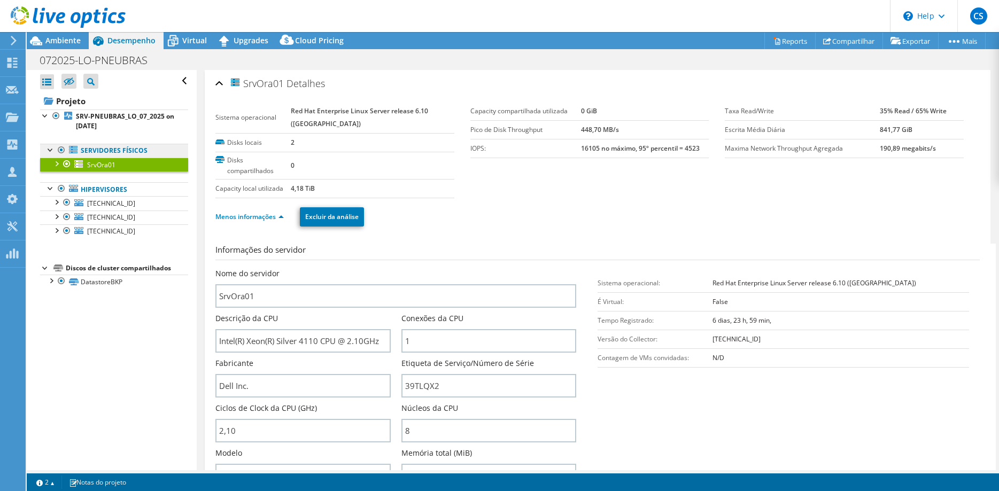
click at [92, 150] on link "Servidores físicos" at bounding box center [114, 151] width 148 height 14
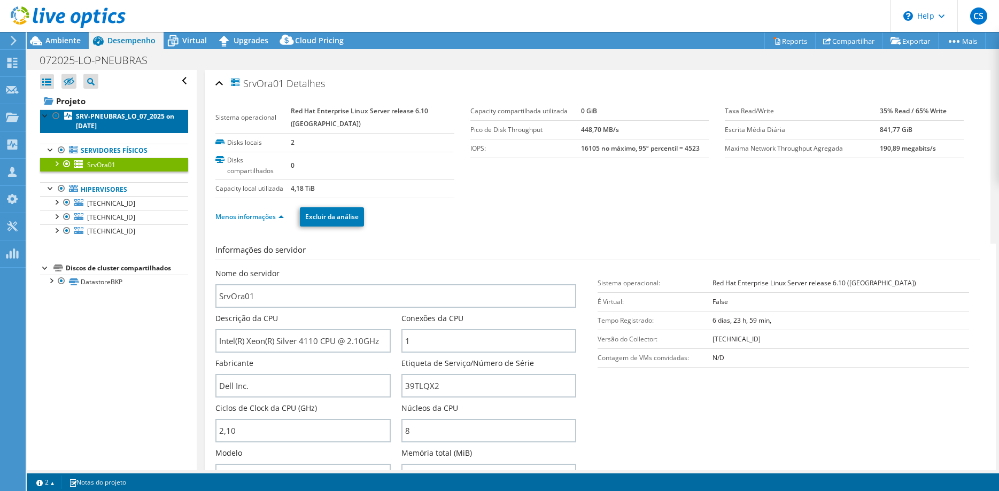
click at [85, 114] on b "SRV-PNEUBRAS_LO_07_2025 on [DATE]" at bounding box center [125, 121] width 98 height 19
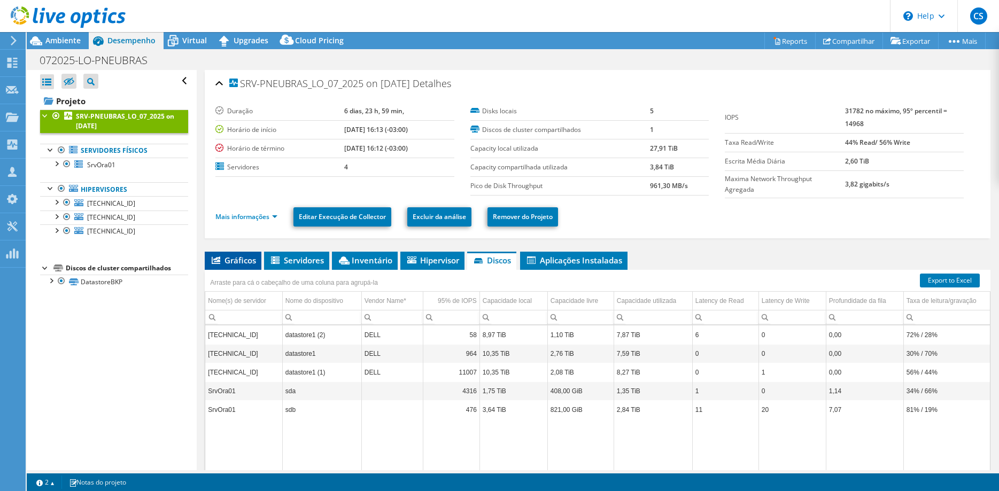
click at [232, 259] on span "Gráficos" at bounding box center [233, 260] width 46 height 11
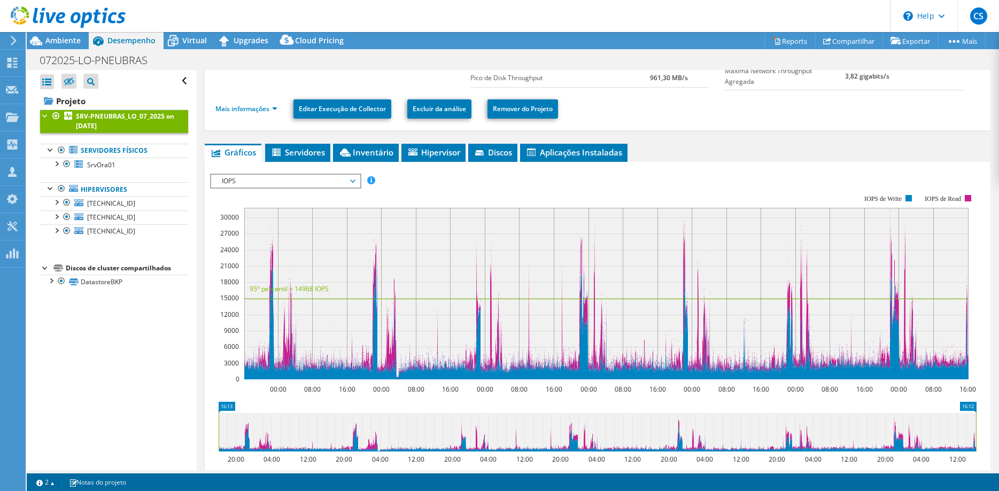
scroll to position [164, 0]
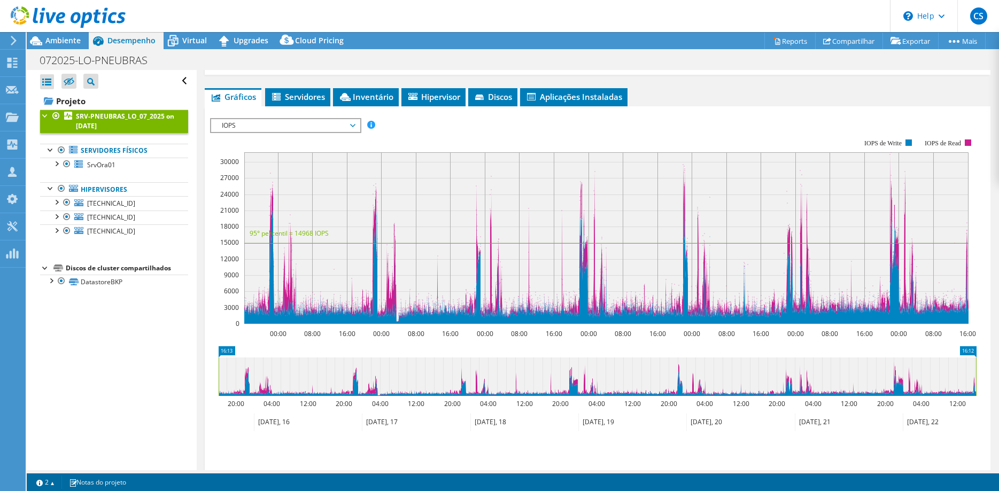
click at [322, 122] on span "IOPS" at bounding box center [284, 125] width 137 height 13
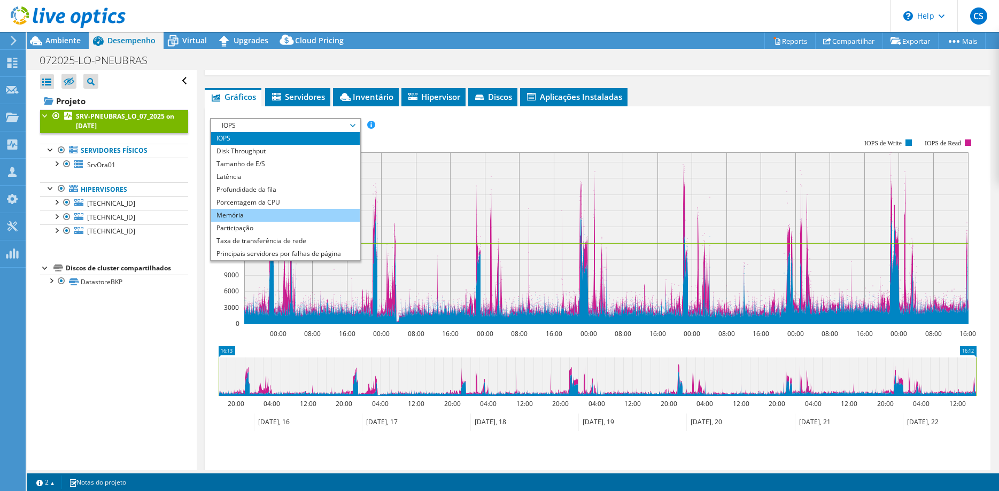
scroll to position [38, 0]
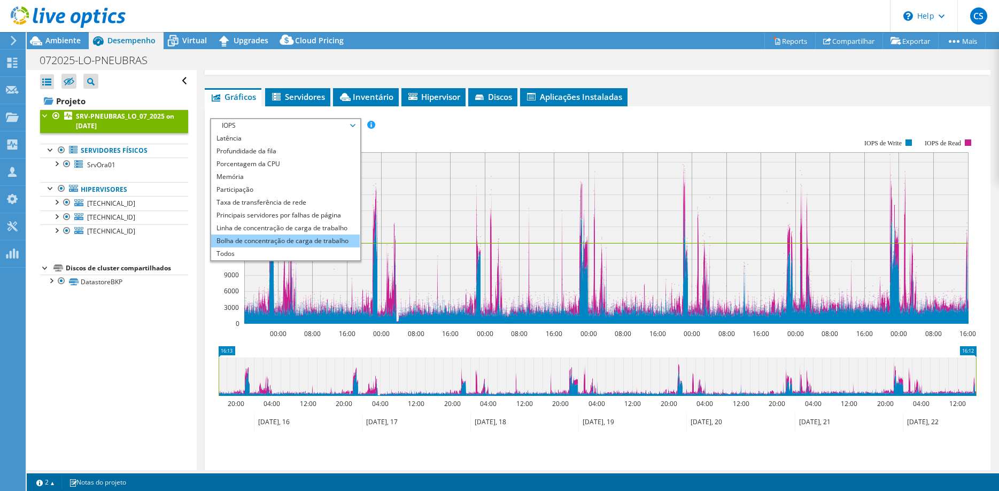
click at [270, 245] on li "Bolha de concentração de carga de trabalho" at bounding box center [285, 241] width 148 height 13
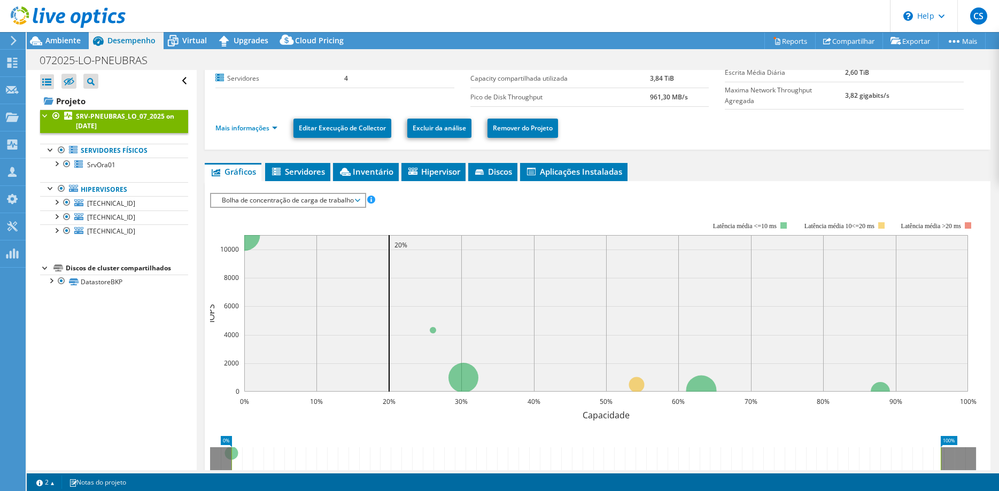
scroll to position [55, 0]
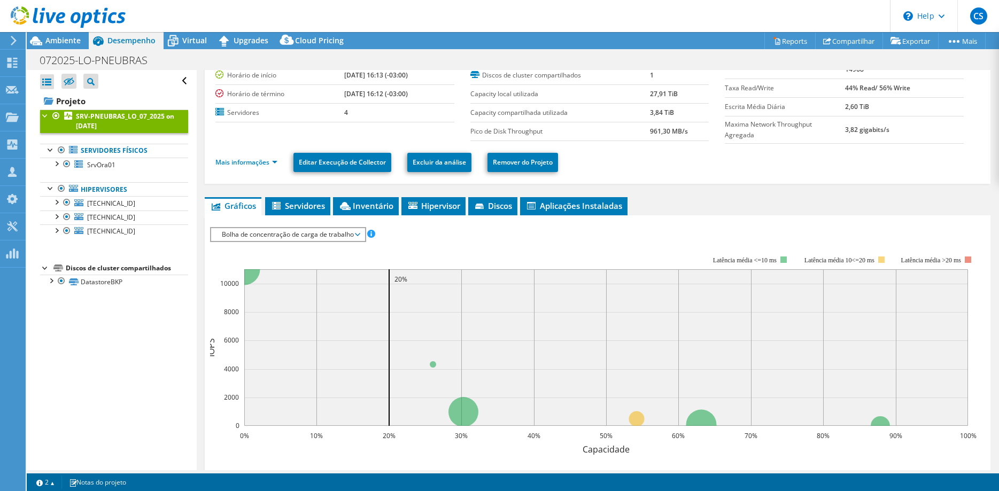
click at [296, 233] on span "Bolha de concentração de carga de trabalho" at bounding box center [287, 234] width 143 height 13
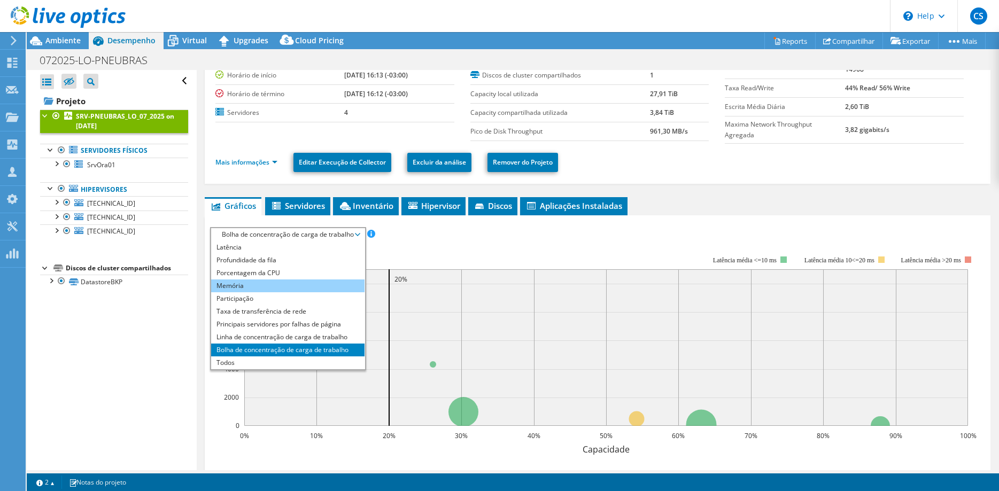
click at [265, 286] on li "Memória" at bounding box center [287, 285] width 153 height 13
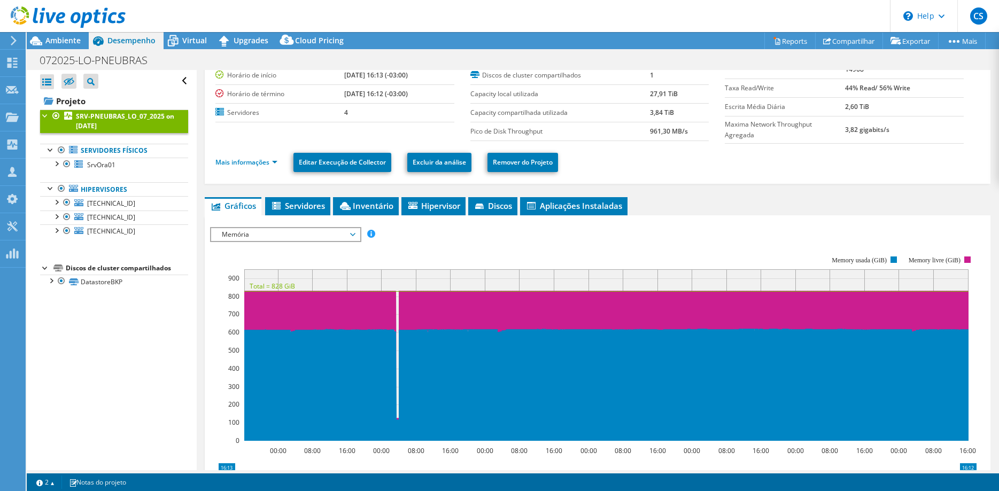
scroll to position [164, 0]
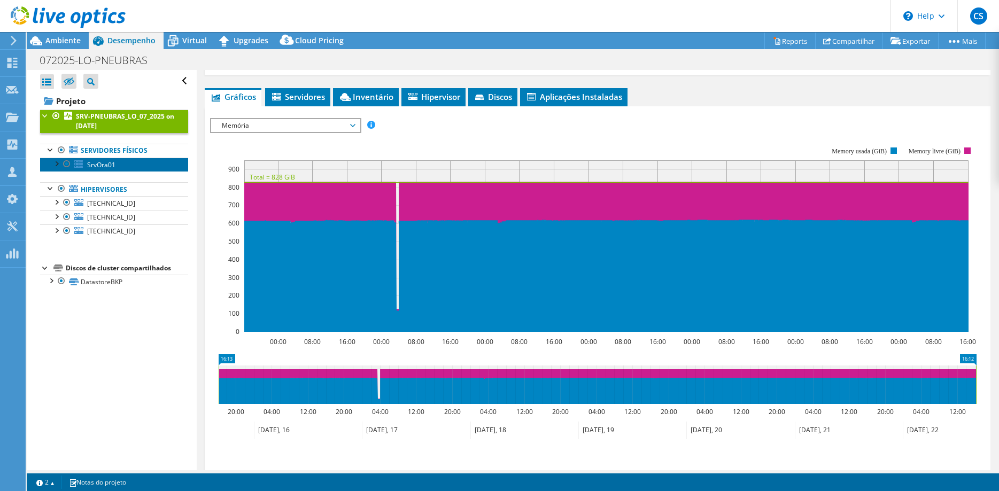
click at [98, 167] on span "SrvOra01" at bounding box center [101, 164] width 28 height 9
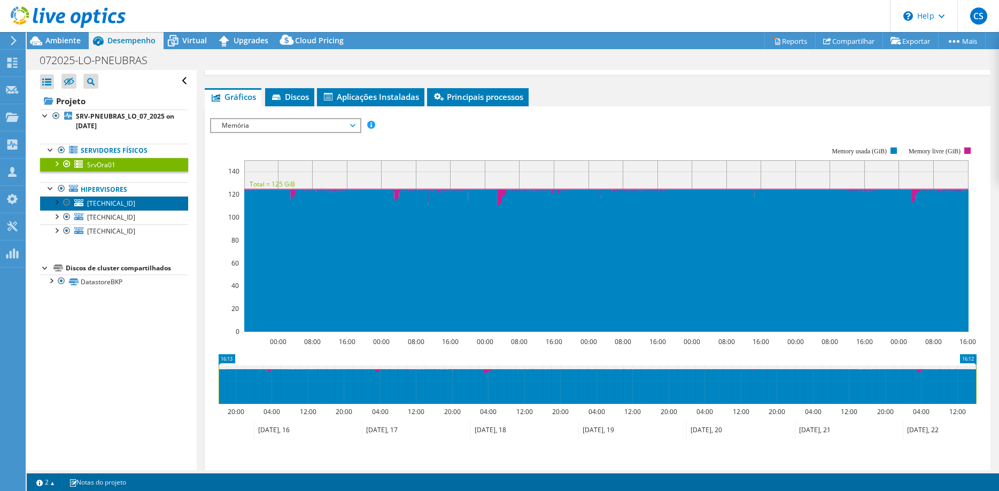
click at [103, 206] on span "[TECHNICAL_ID]" at bounding box center [111, 203] width 48 height 9
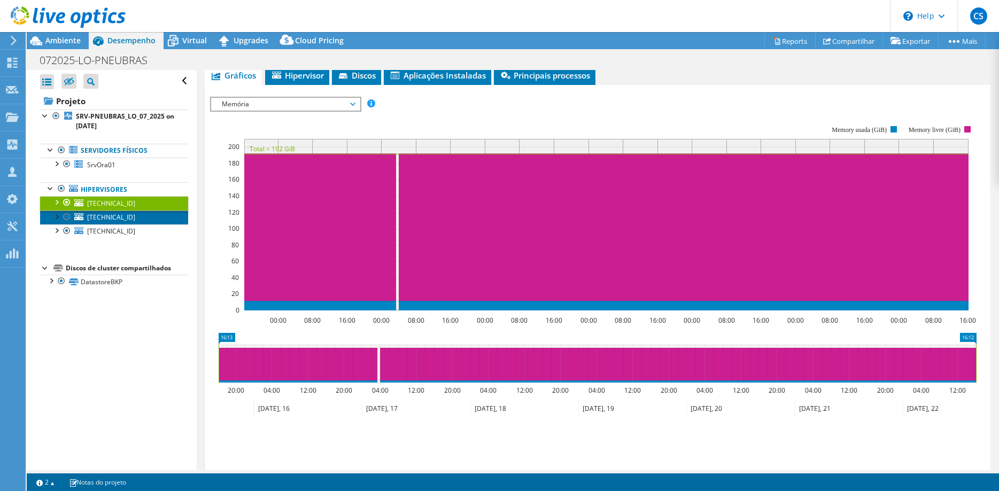
click at [103, 218] on span "[TECHNICAL_ID]" at bounding box center [111, 217] width 48 height 9
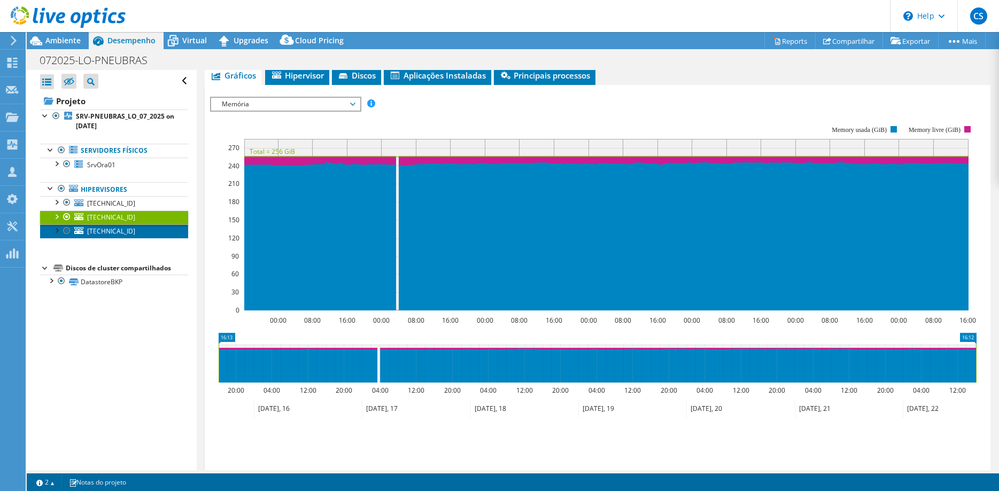
click at [100, 231] on span "[TECHNICAL_ID]" at bounding box center [111, 231] width 48 height 9
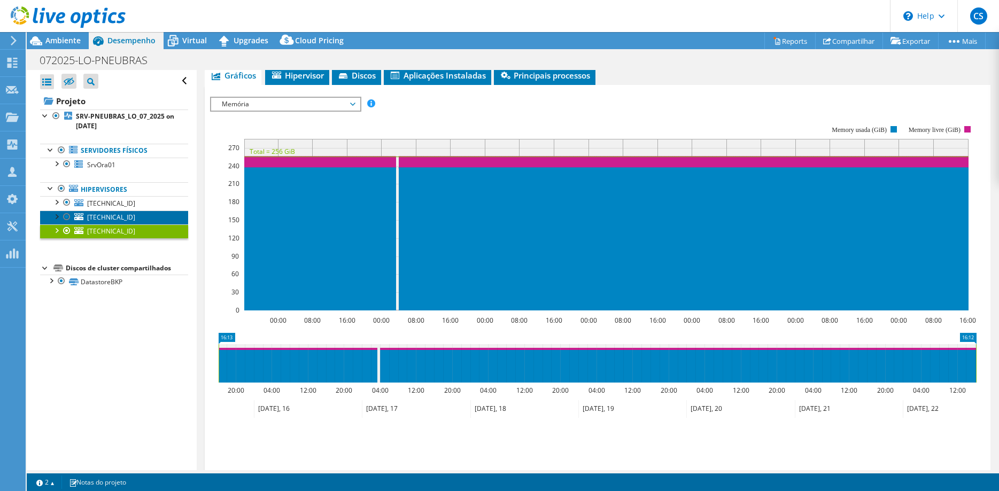
click at [102, 218] on span "[TECHNICAL_ID]" at bounding box center [111, 217] width 48 height 9
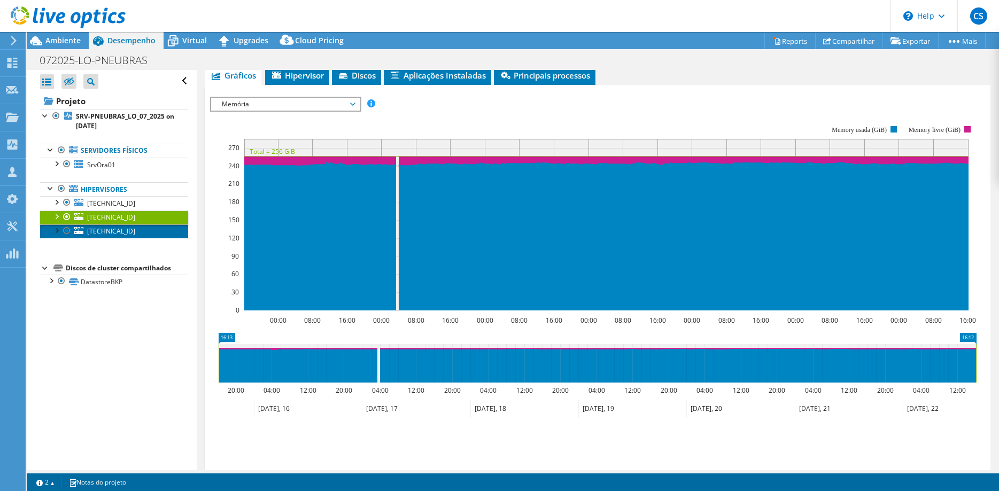
click at [103, 229] on span "[TECHNICAL_ID]" at bounding box center [111, 231] width 48 height 9
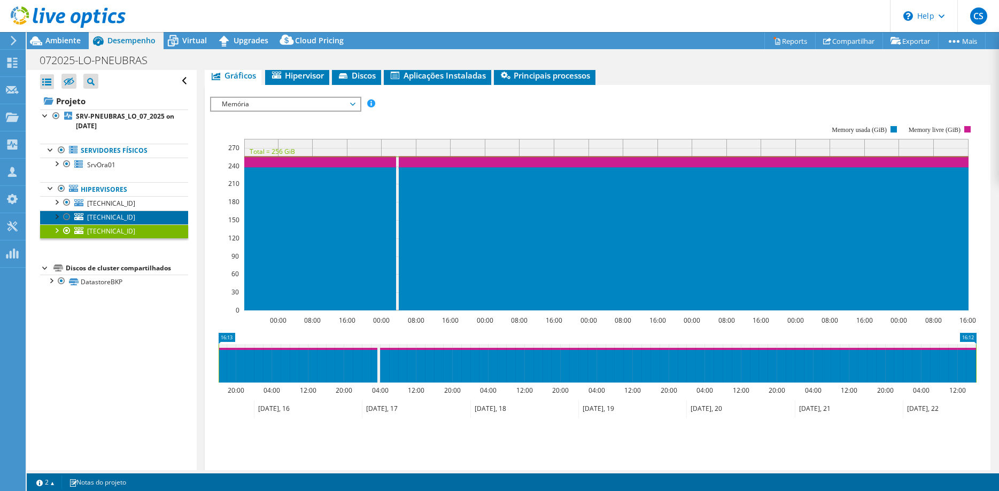
click at [104, 218] on span "[TECHNICAL_ID]" at bounding box center [111, 217] width 48 height 9
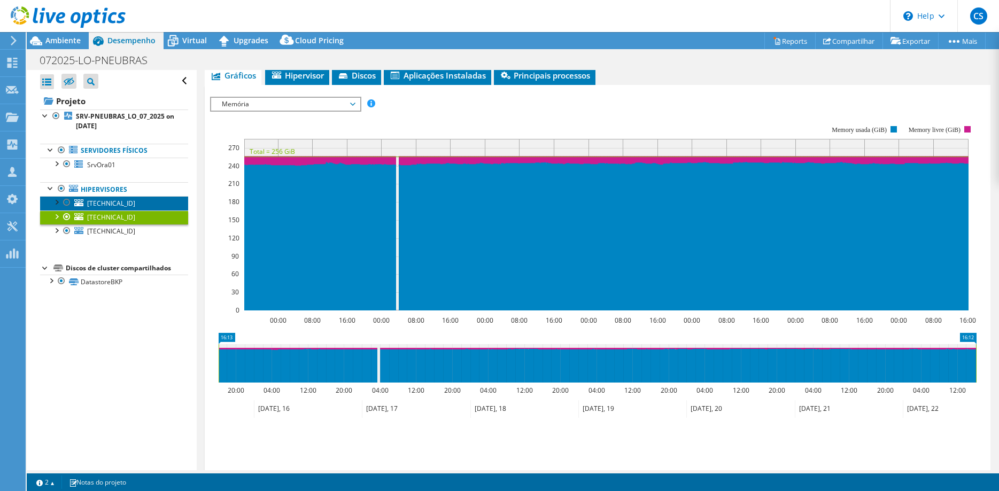
click at [107, 202] on span "[TECHNICAL_ID]" at bounding box center [111, 203] width 48 height 9
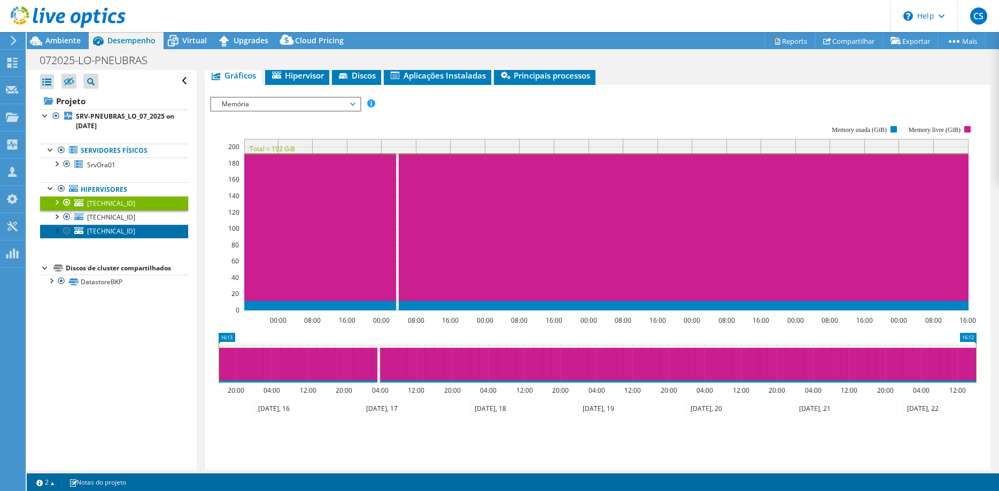
click at [102, 228] on span "[TECHNICAL_ID]" at bounding box center [111, 231] width 48 height 9
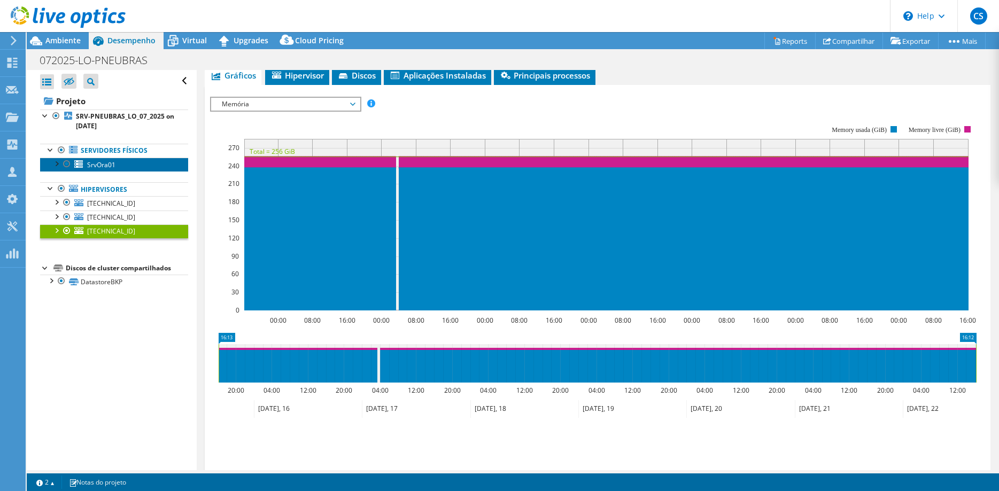
click at [97, 163] on span "SrvOra01" at bounding box center [101, 164] width 28 height 9
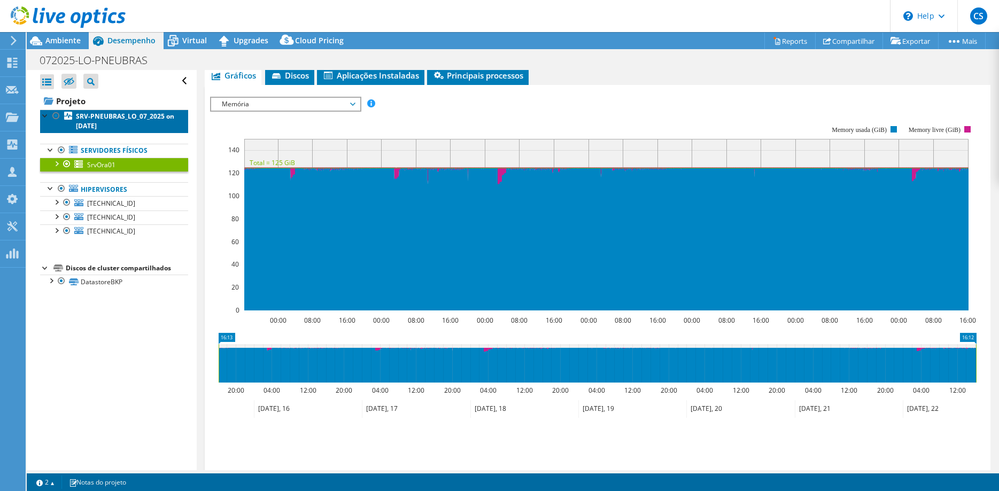
click at [98, 117] on b "SRV-PNEUBRAS_LO_07_2025 on [DATE]" at bounding box center [125, 121] width 98 height 19
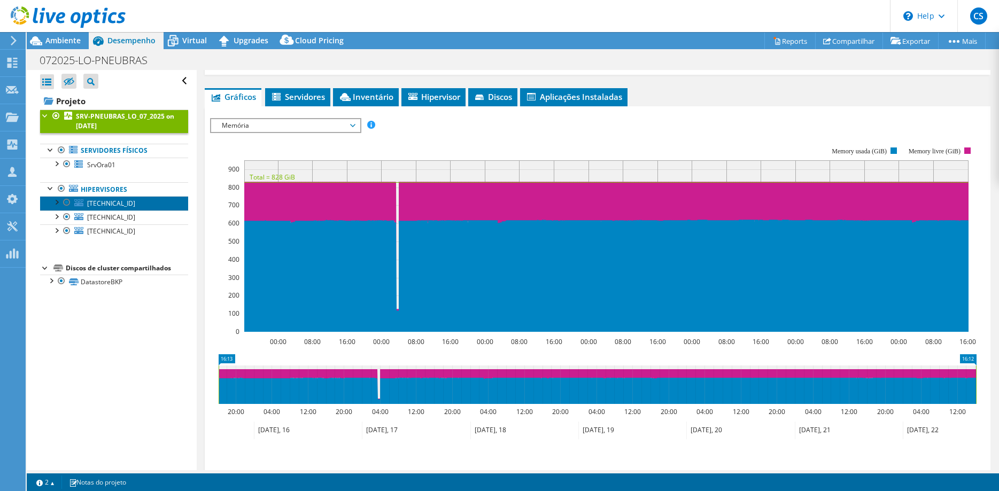
click at [102, 205] on span "[TECHNICAL_ID]" at bounding box center [111, 203] width 48 height 9
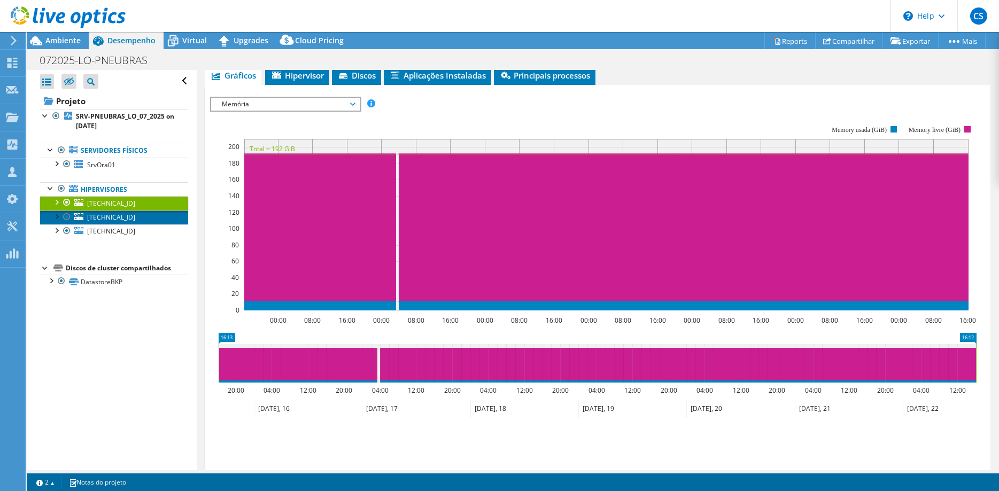
click at [92, 218] on span "[TECHNICAL_ID]" at bounding box center [111, 217] width 48 height 9
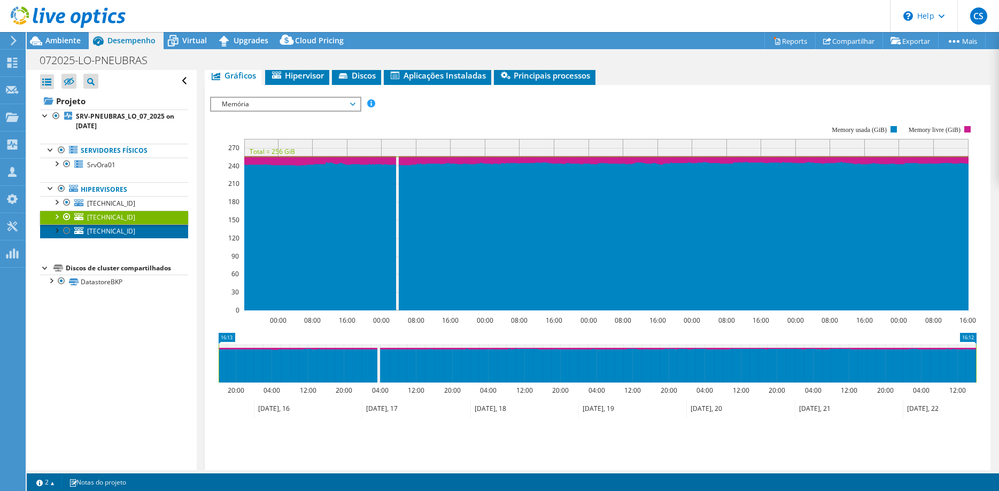
click at [100, 231] on span "[TECHNICAL_ID]" at bounding box center [111, 231] width 48 height 9
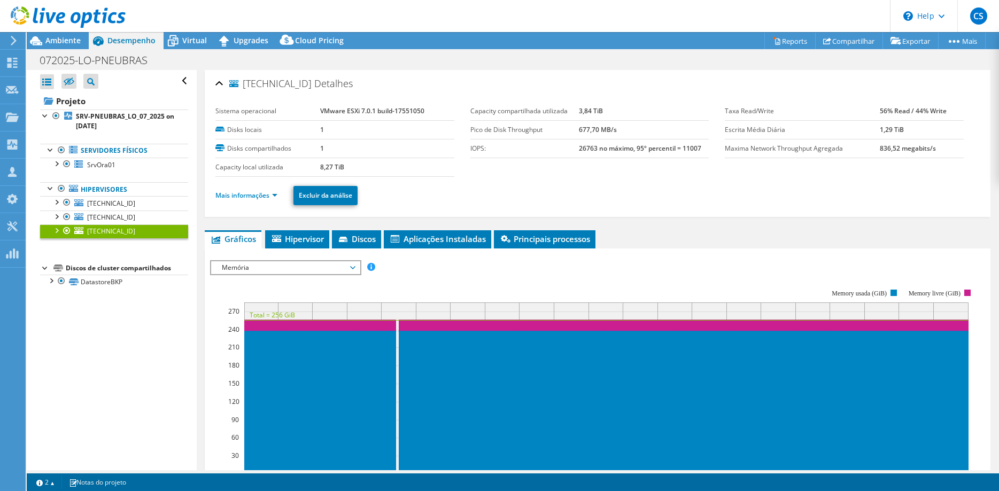
select select "USD"
